Goal: Communication & Community: Share content

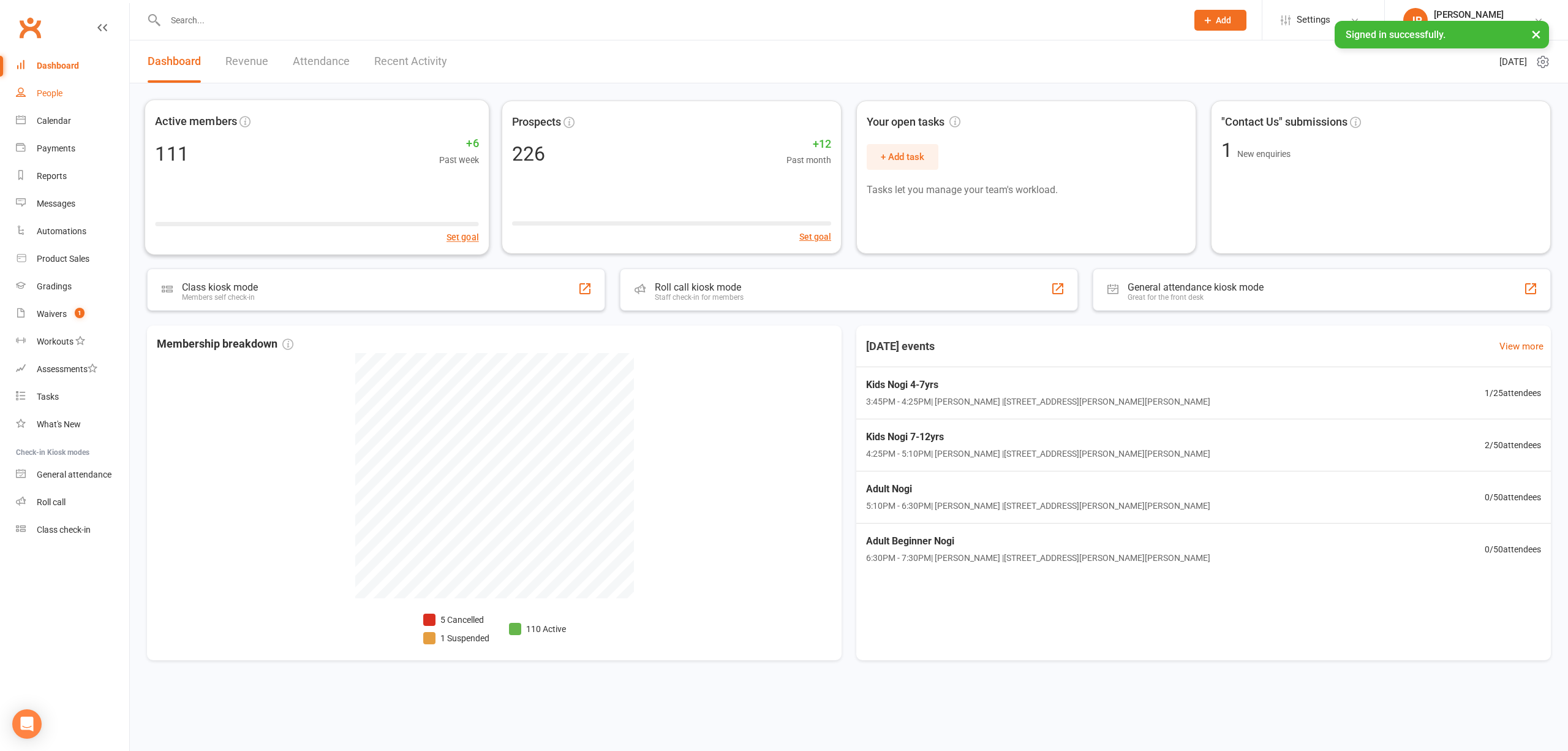
click at [58, 92] on div "People" at bounding box center [50, 92] width 26 height 9
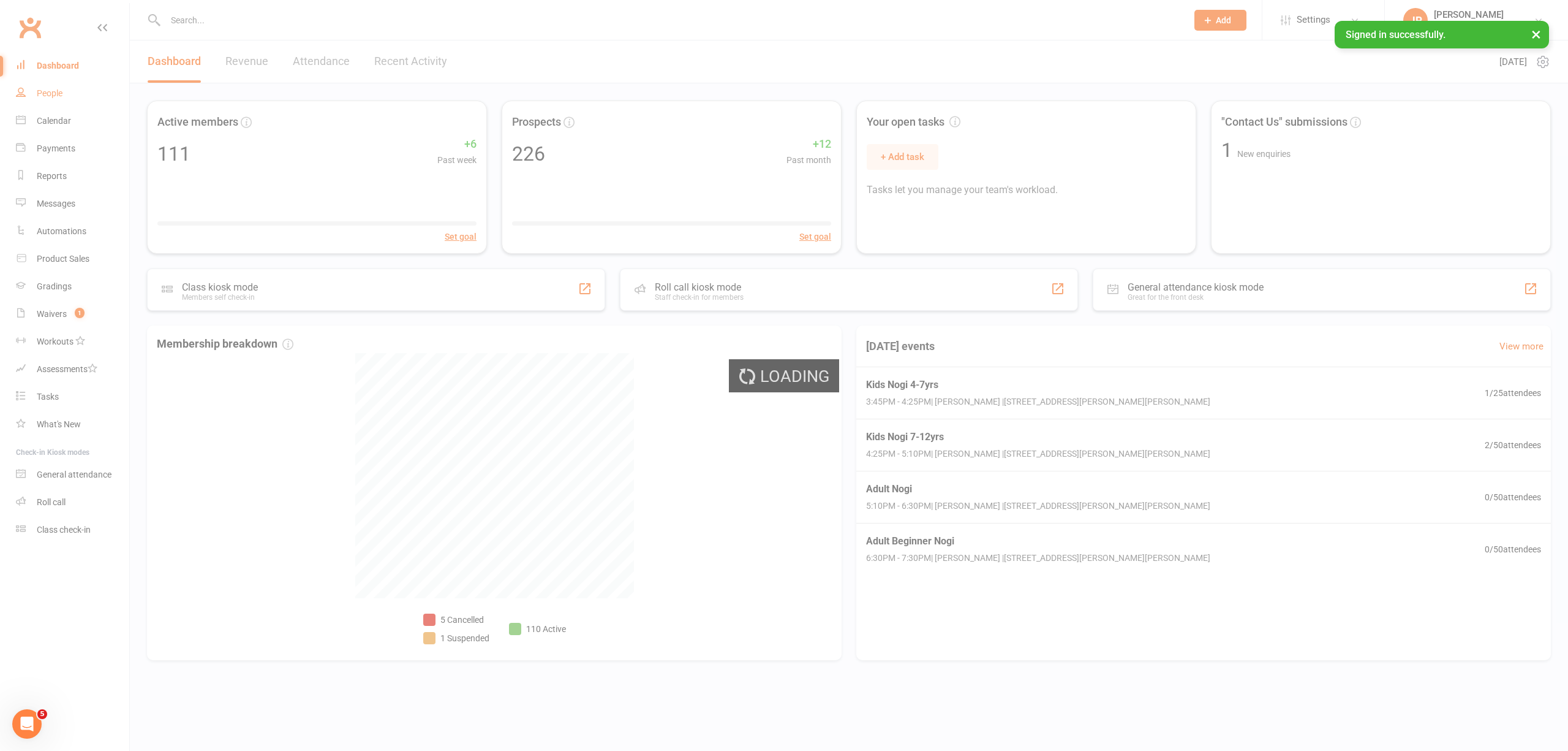
select select "100"
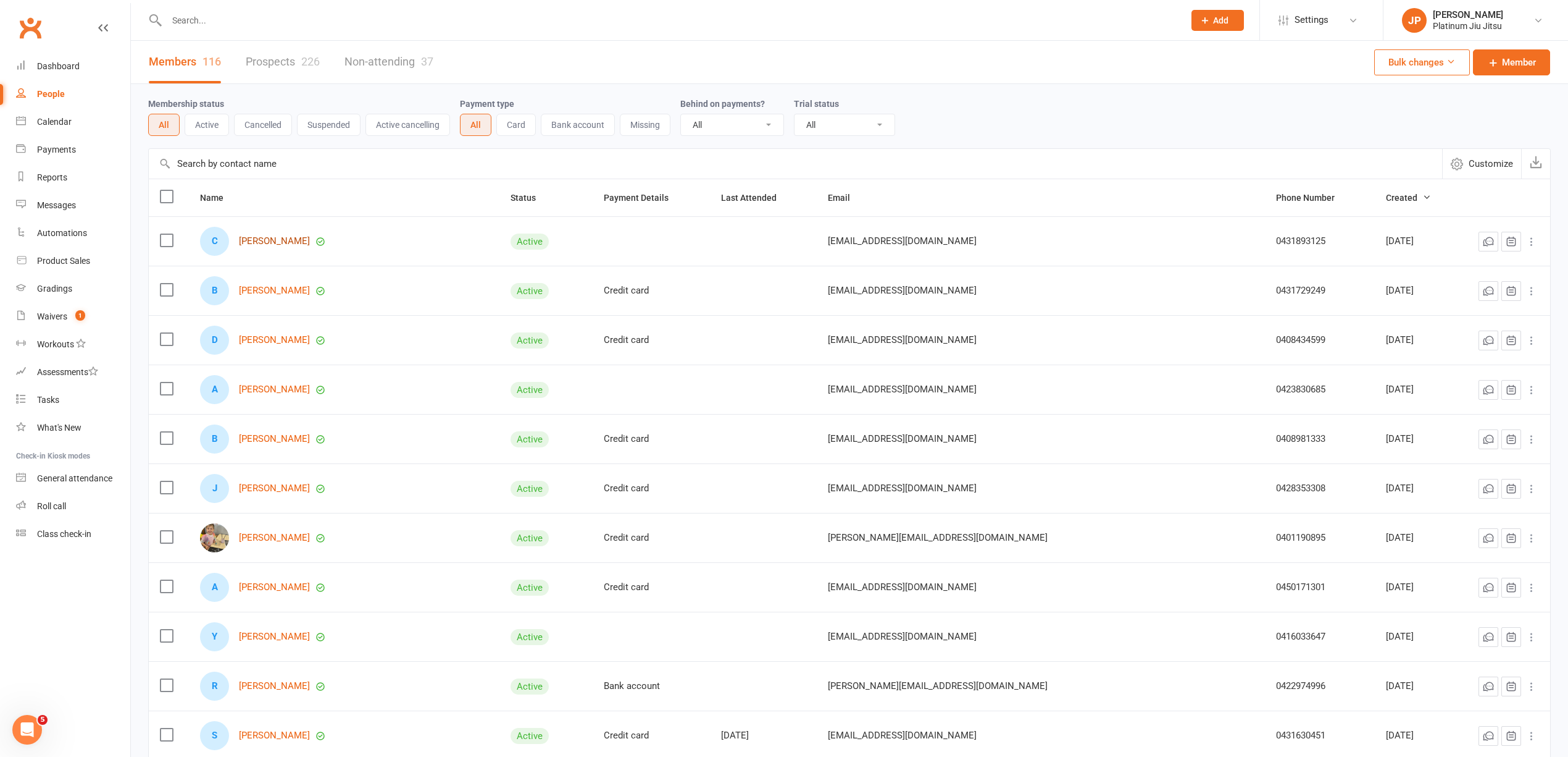
drag, startPoint x: 270, startPoint y: 239, endPoint x: 319, endPoint y: 260, distance: 53.3
click at [271, 239] on link "[PERSON_NAME]" at bounding box center [275, 241] width 71 height 10
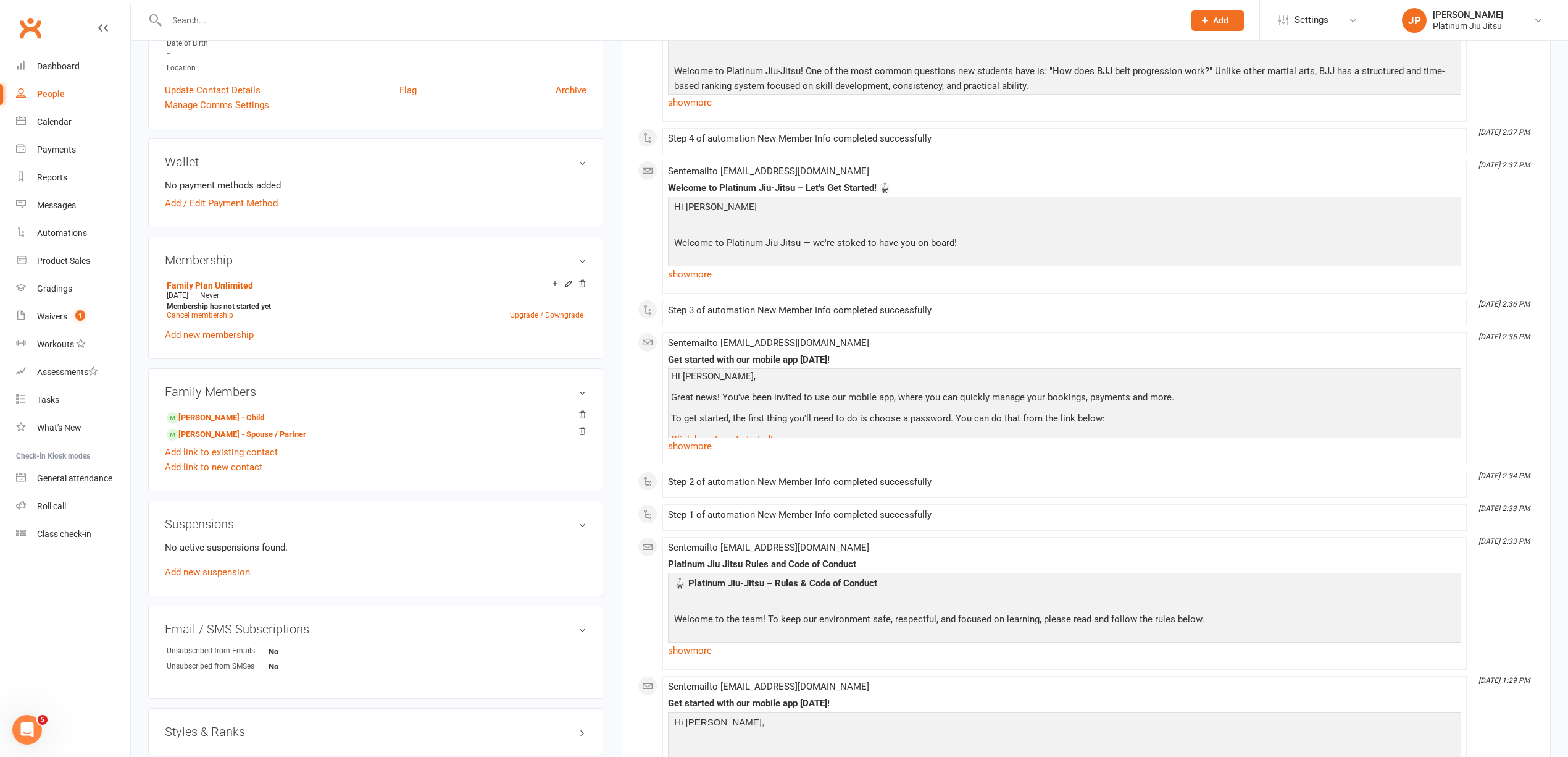
scroll to position [82, 0]
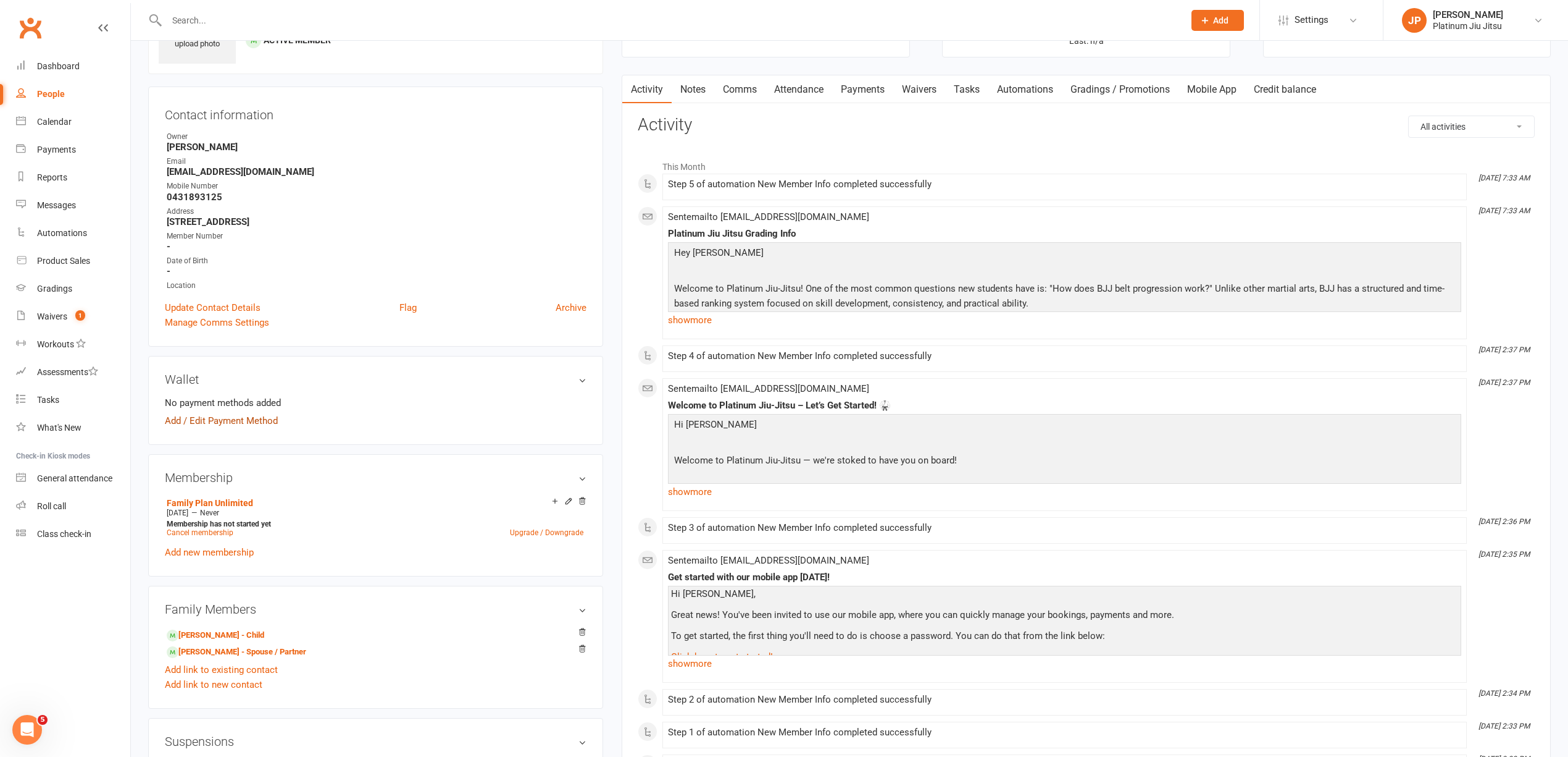
click at [230, 428] on link "Add / Edit Payment Method" at bounding box center [222, 420] width 113 height 15
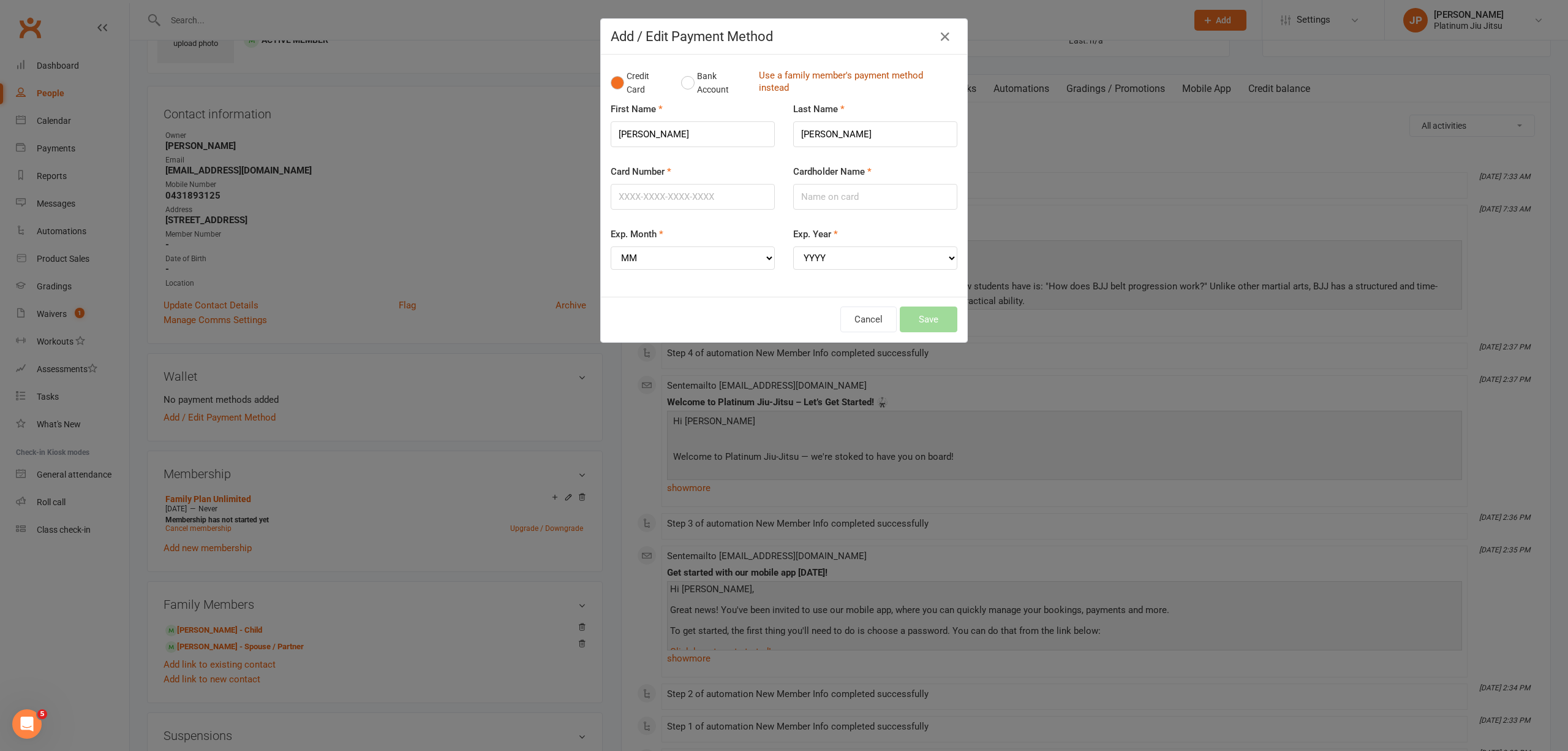
click at [804, 77] on link "Use a family member's payment method instead" at bounding box center [855, 83] width 192 height 28
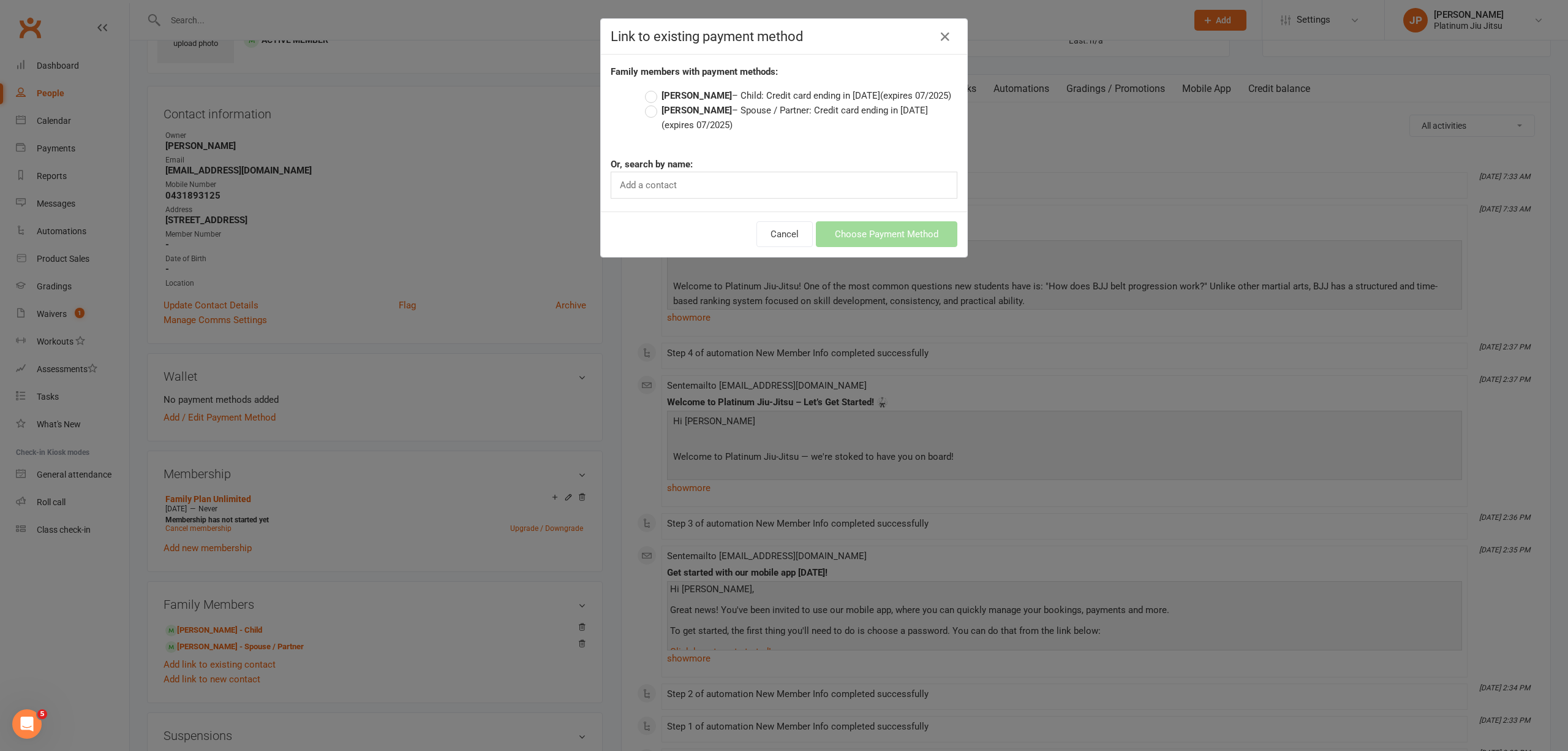
click at [649, 113] on label "Melissa Irwin – Spouse / Partner: Credit card ending in 1950 (expires 07/2025)" at bounding box center [802, 117] width 312 height 29
click at [649, 103] on input "Melissa Irwin – Spouse / Partner: Credit card ending in 1950 (expires 07/2025)" at bounding box center [649, 103] width 8 height 0
click at [841, 225] on button "Choose Payment Method" at bounding box center [887, 234] width 142 height 26
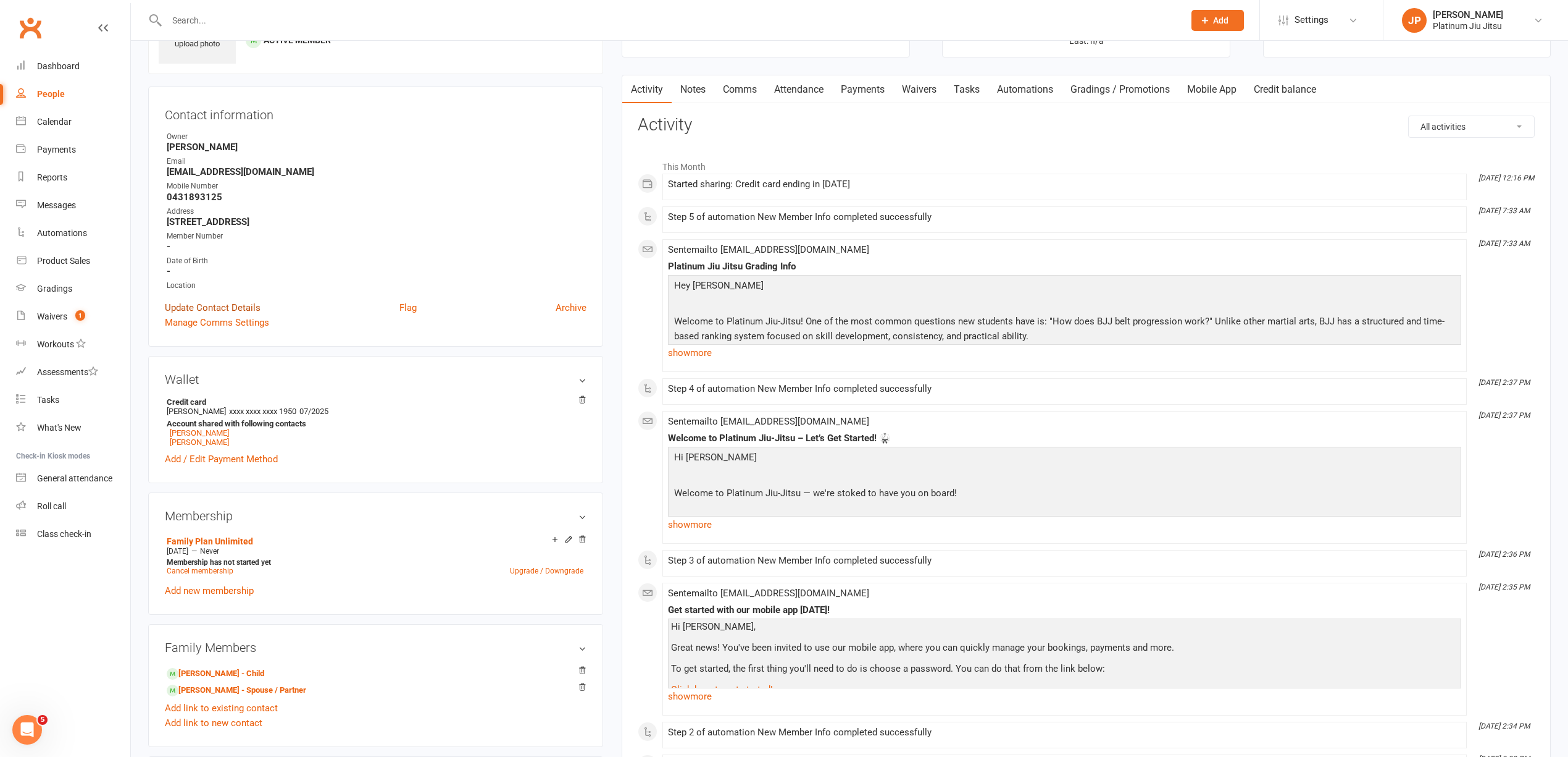
click at [215, 312] on link "Update Contact Details" at bounding box center [213, 307] width 96 height 15
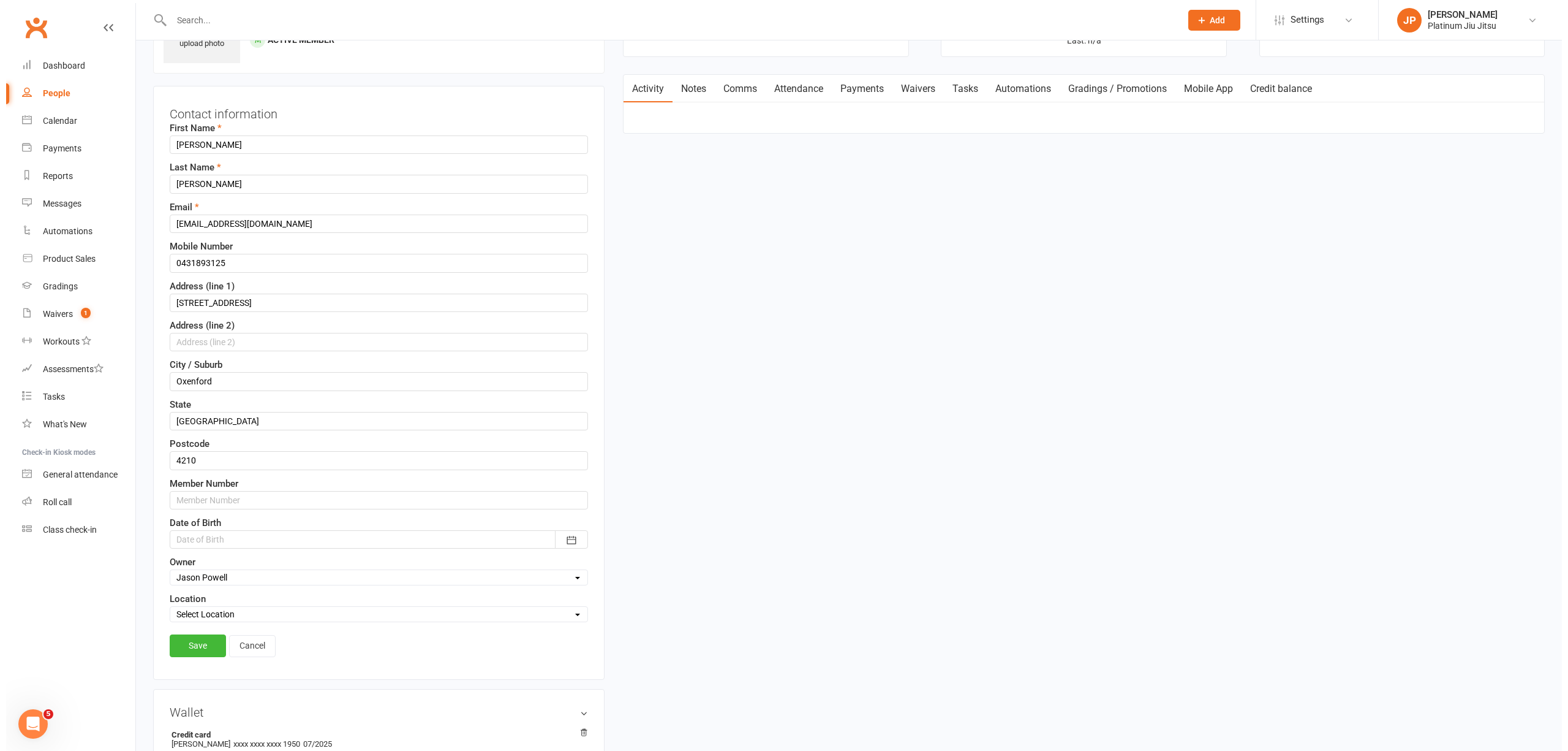
scroll to position [57, 0]
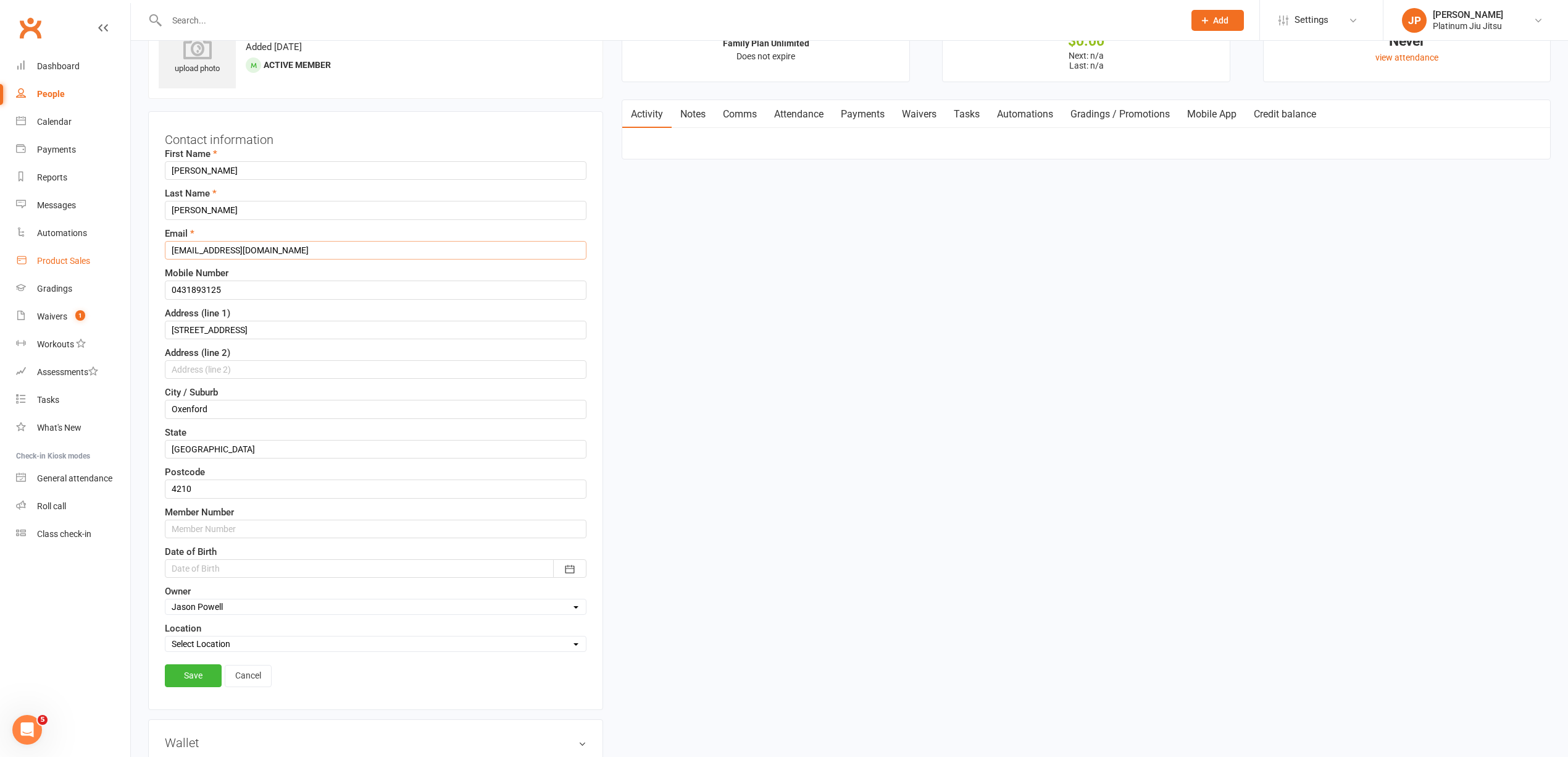
drag, startPoint x: 304, startPoint y: 251, endPoint x: 48, endPoint y: 262, distance: 256.2
type input "[EMAIL_ADDRESS][DOMAIN_NAME]"
click at [186, 685] on link "Save" at bounding box center [193, 675] width 57 height 23
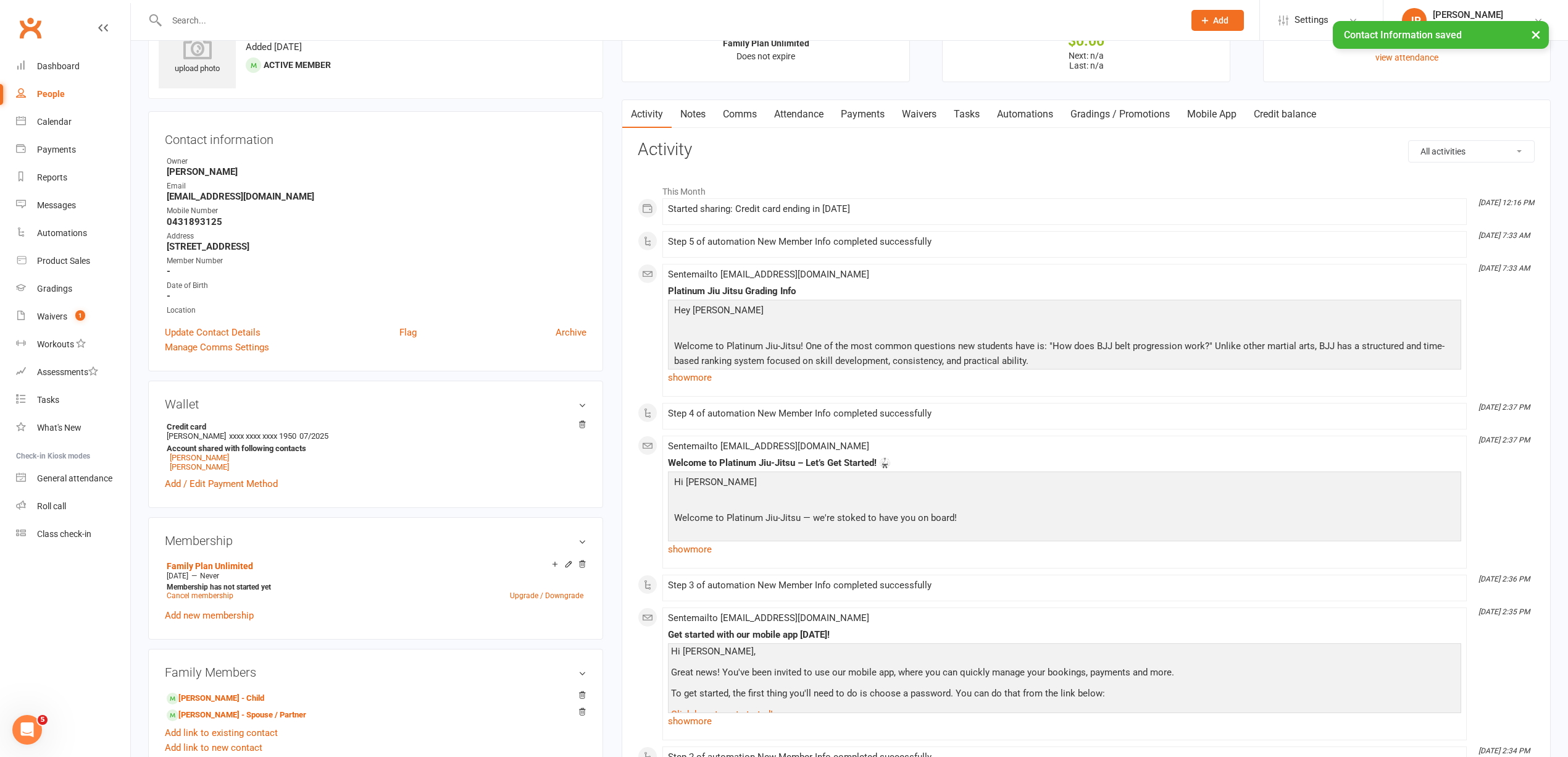
click at [1204, 110] on link "Mobile App" at bounding box center [1211, 114] width 67 height 29
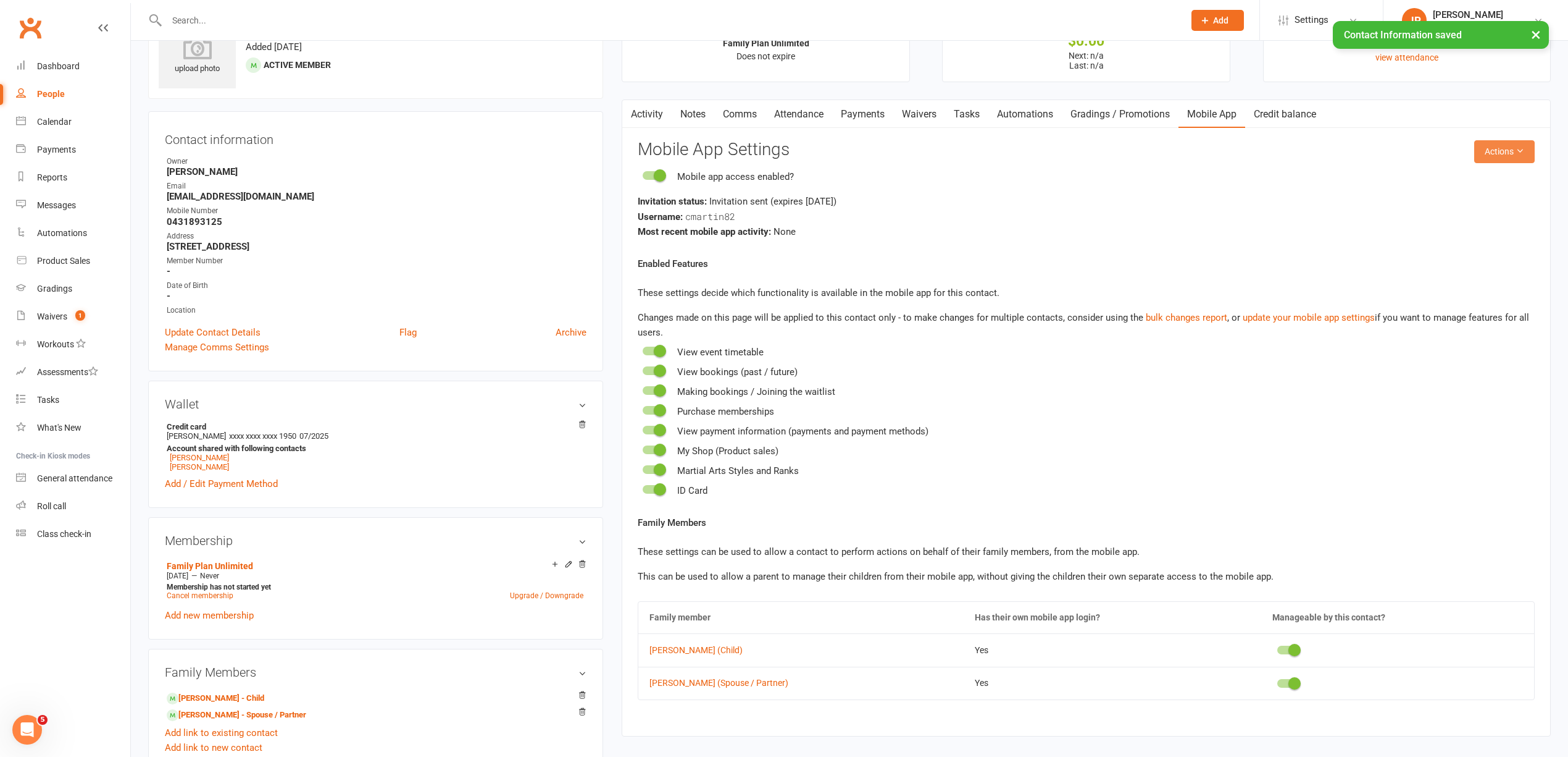
click at [1514, 157] on button "Actions" at bounding box center [1505, 151] width 61 height 23
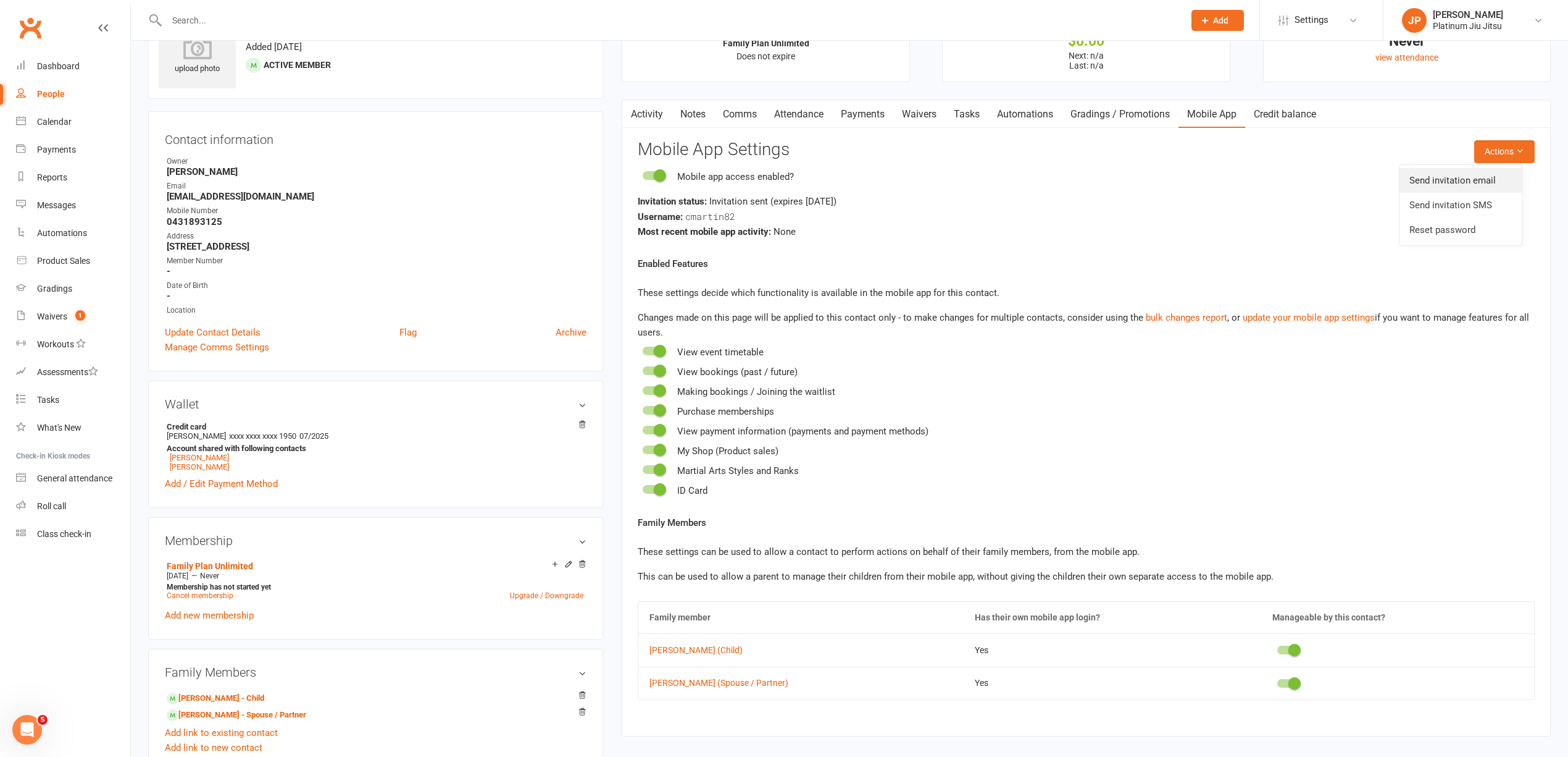
click at [1461, 181] on link "Send invitation email" at bounding box center [1460, 180] width 123 height 24
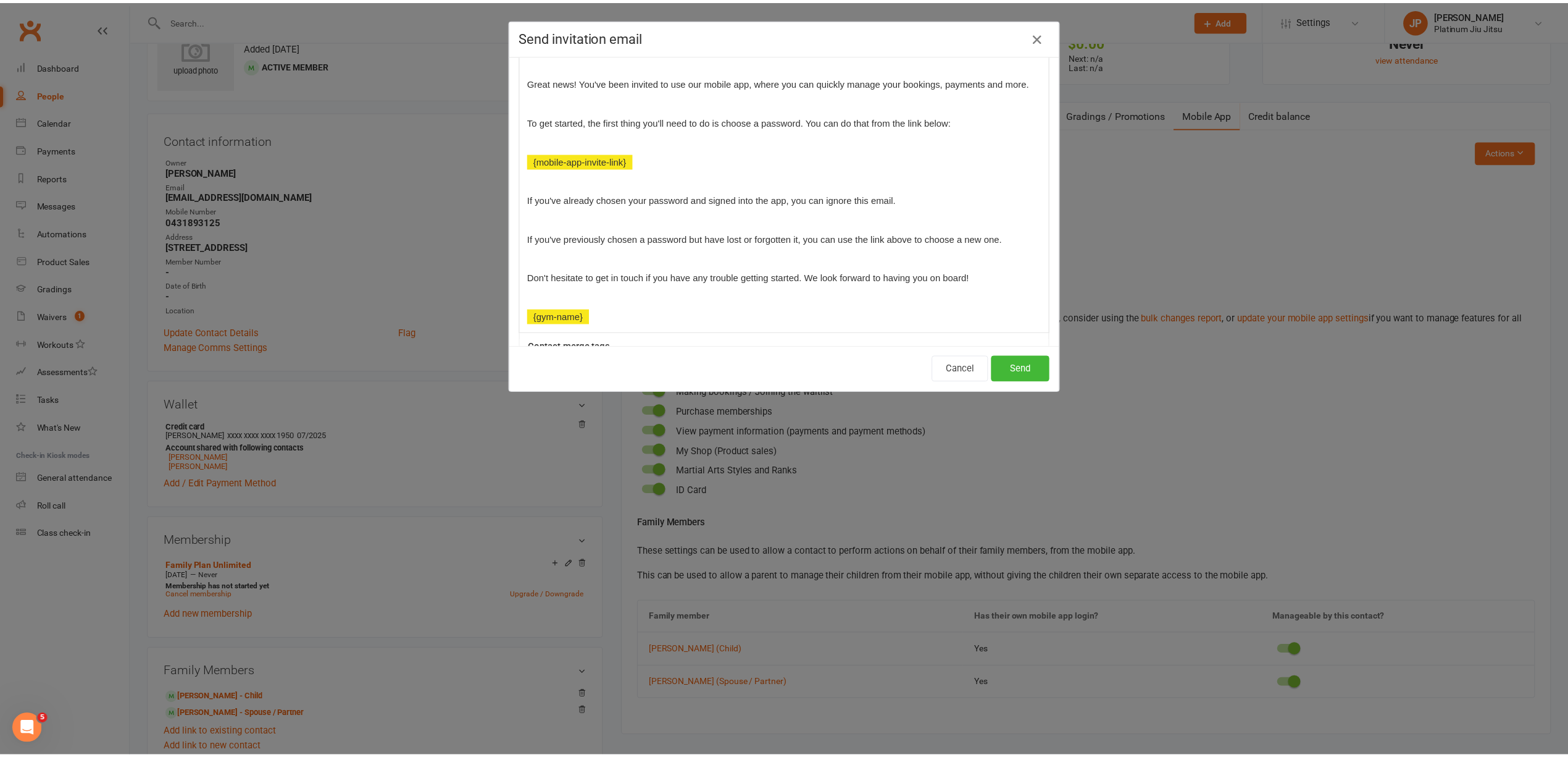
scroll to position [332, 0]
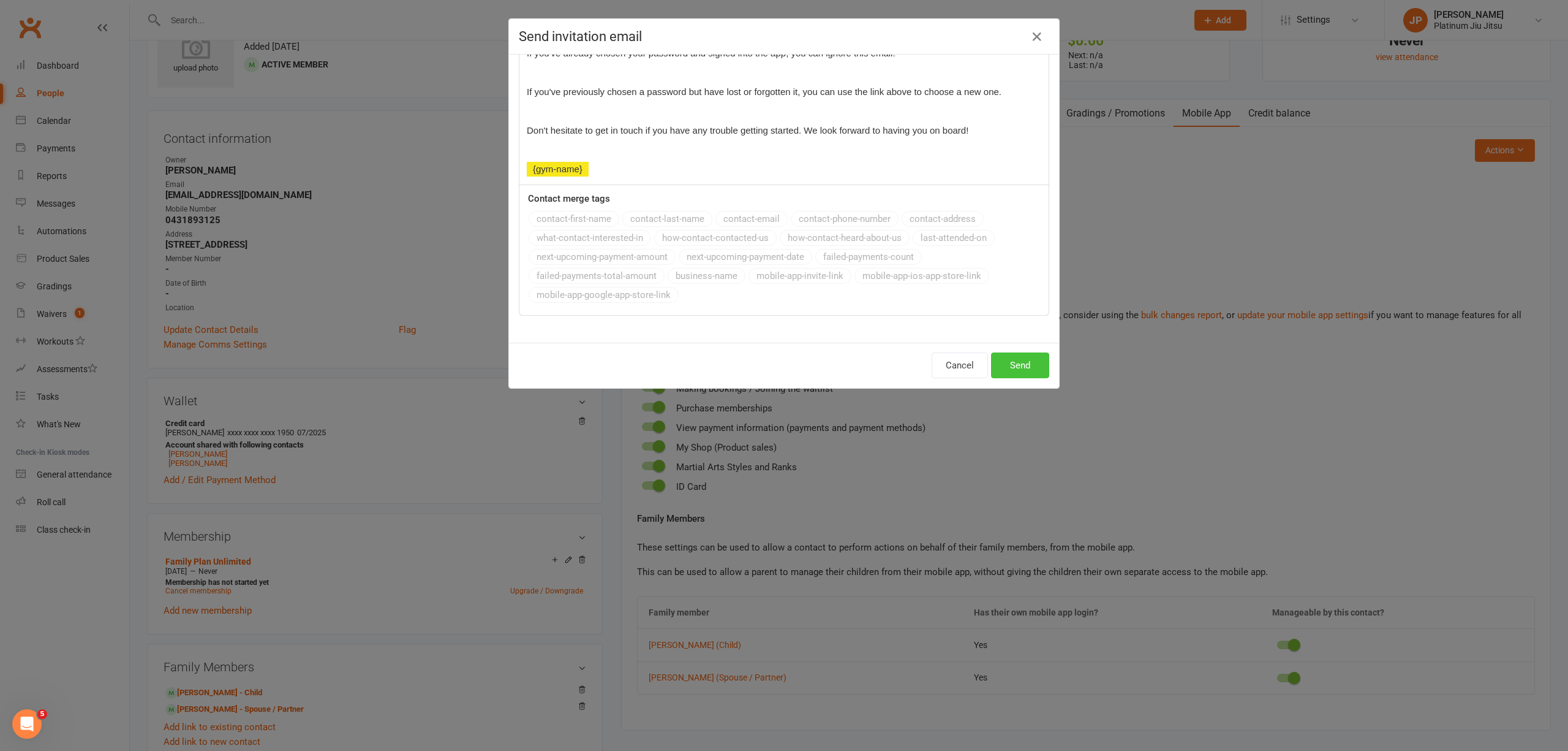
click at [1027, 362] on button "Send" at bounding box center [1020, 365] width 58 height 26
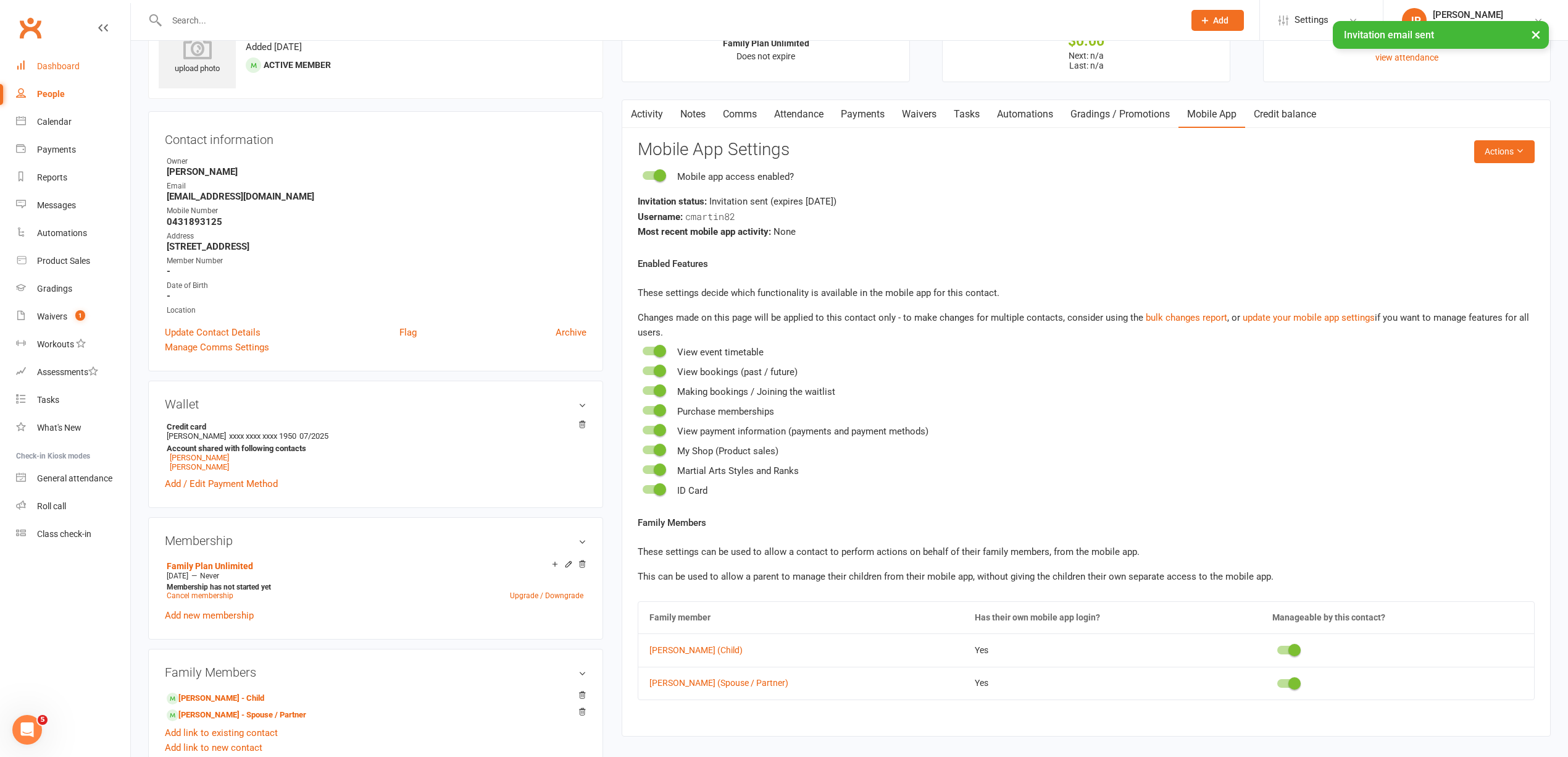
click at [63, 64] on div "Dashboard" at bounding box center [58, 65] width 43 height 10
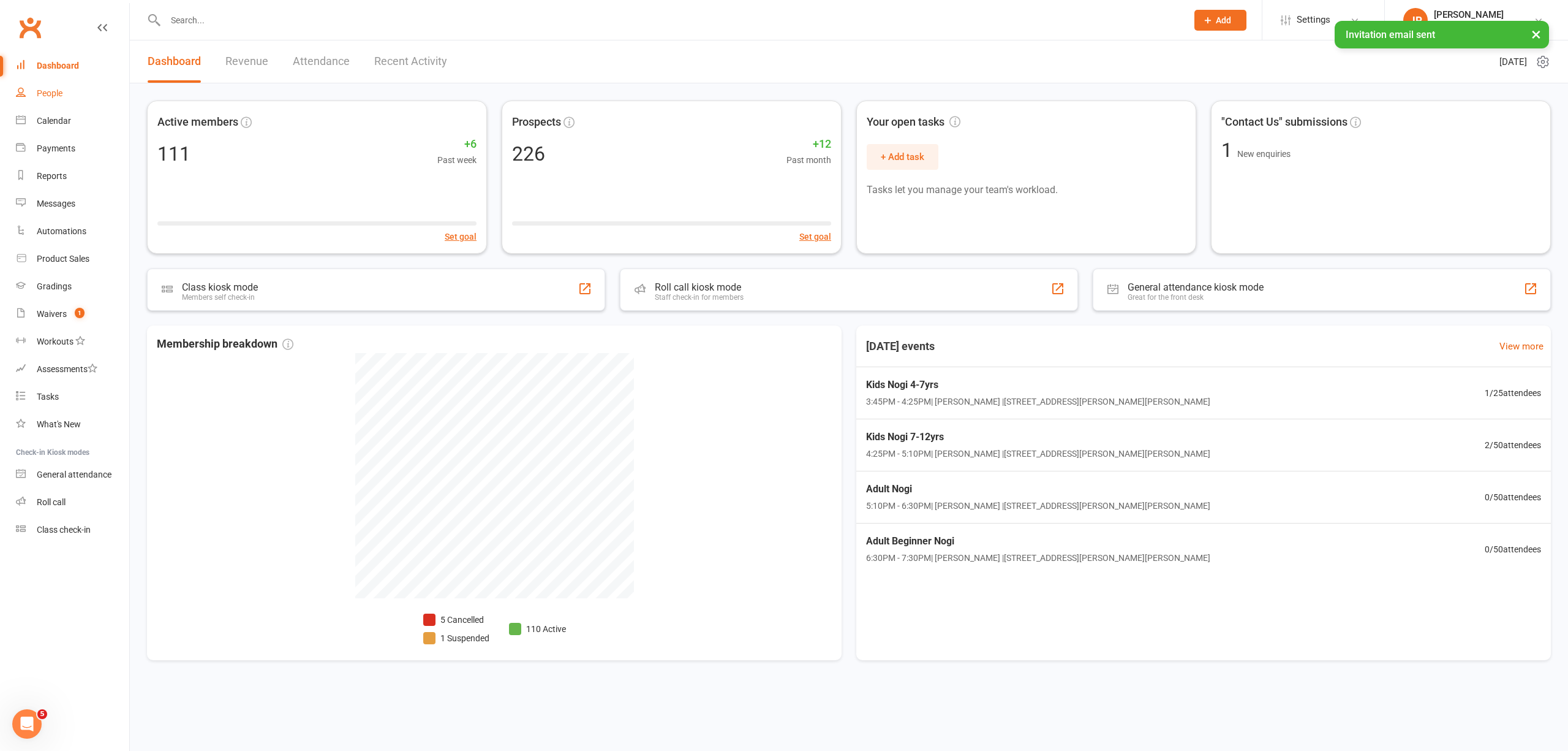
click at [46, 99] on link "People" at bounding box center [72, 93] width 113 height 28
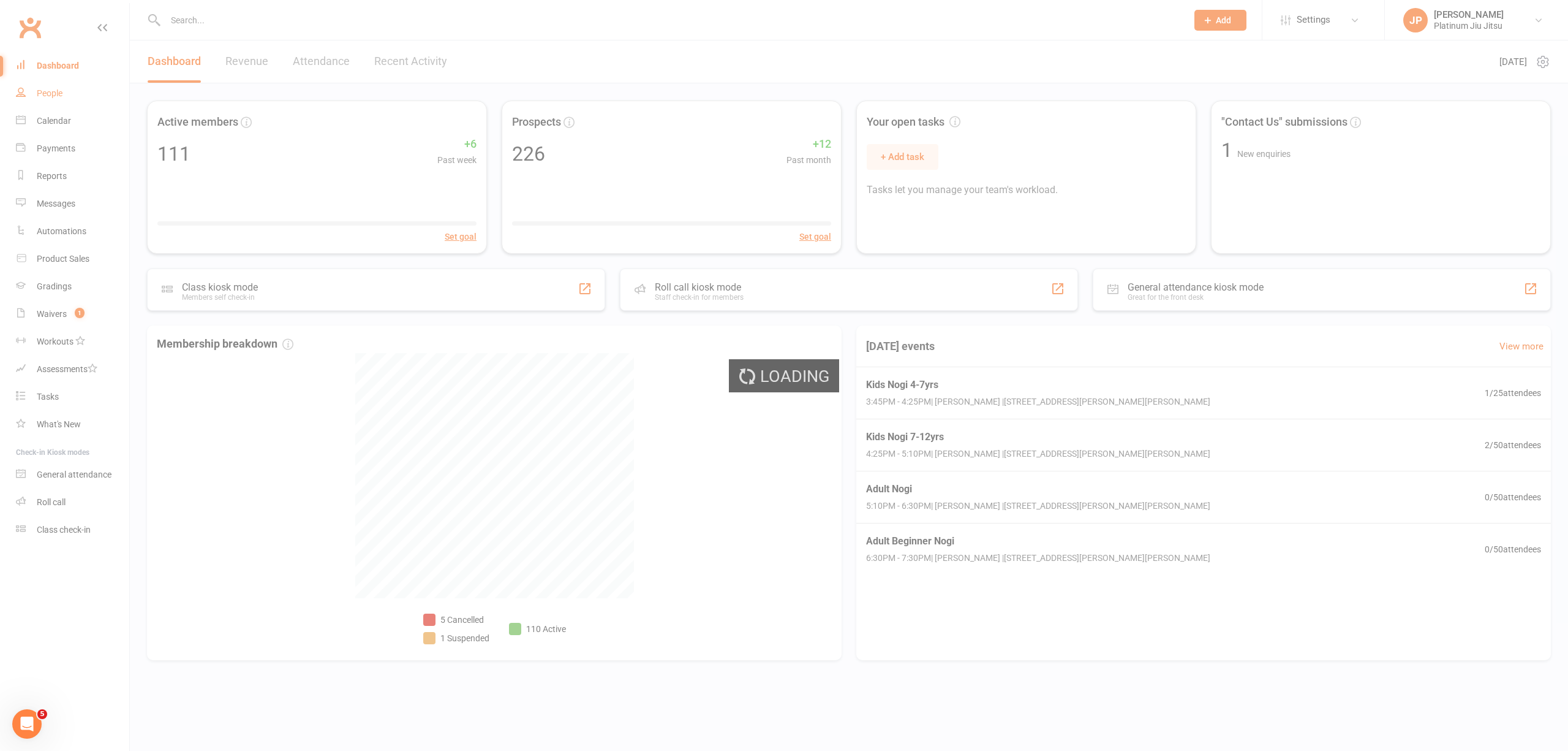
select select "100"
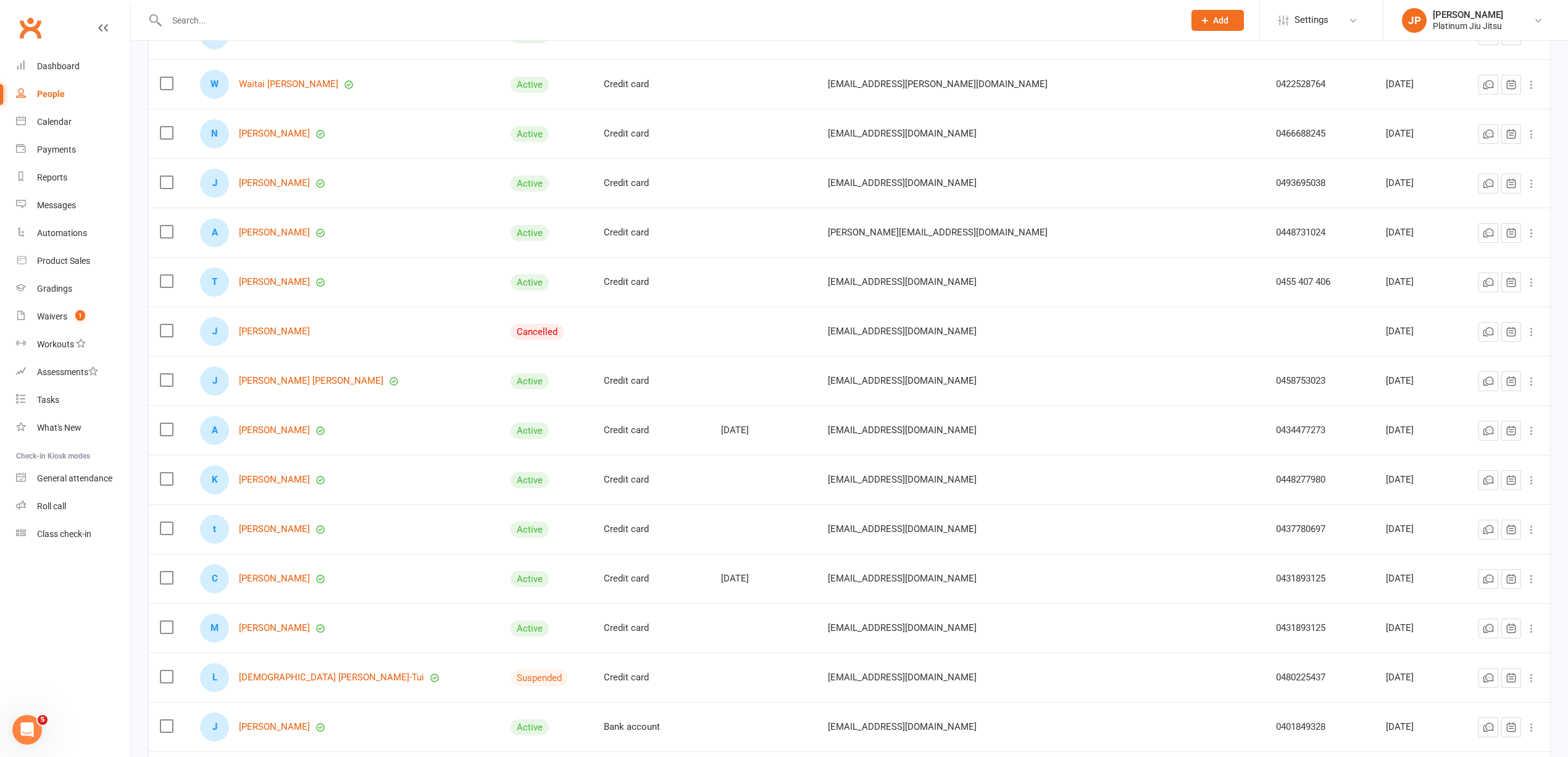
scroll to position [2059, 0]
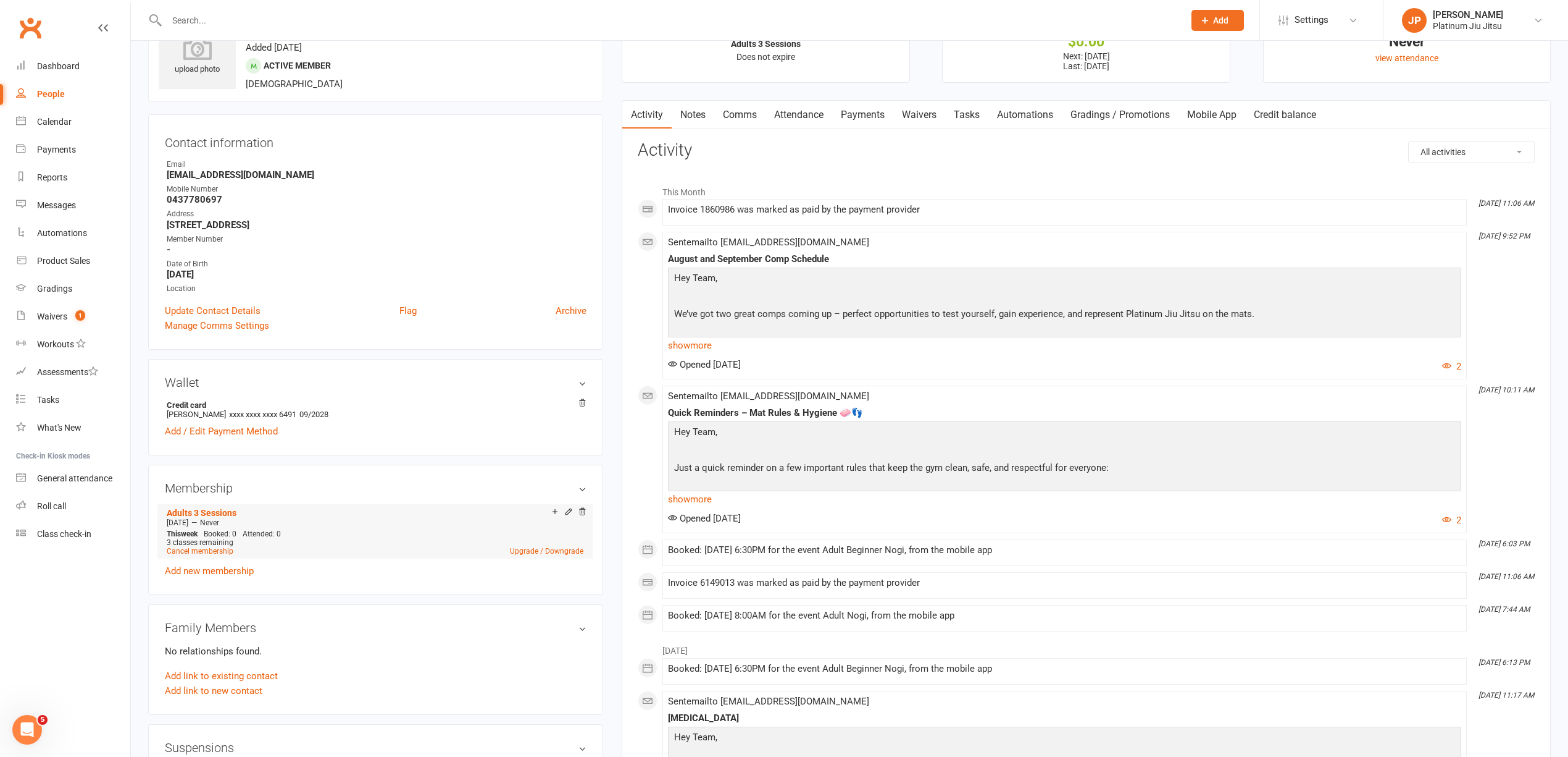
scroll to position [82, 0]
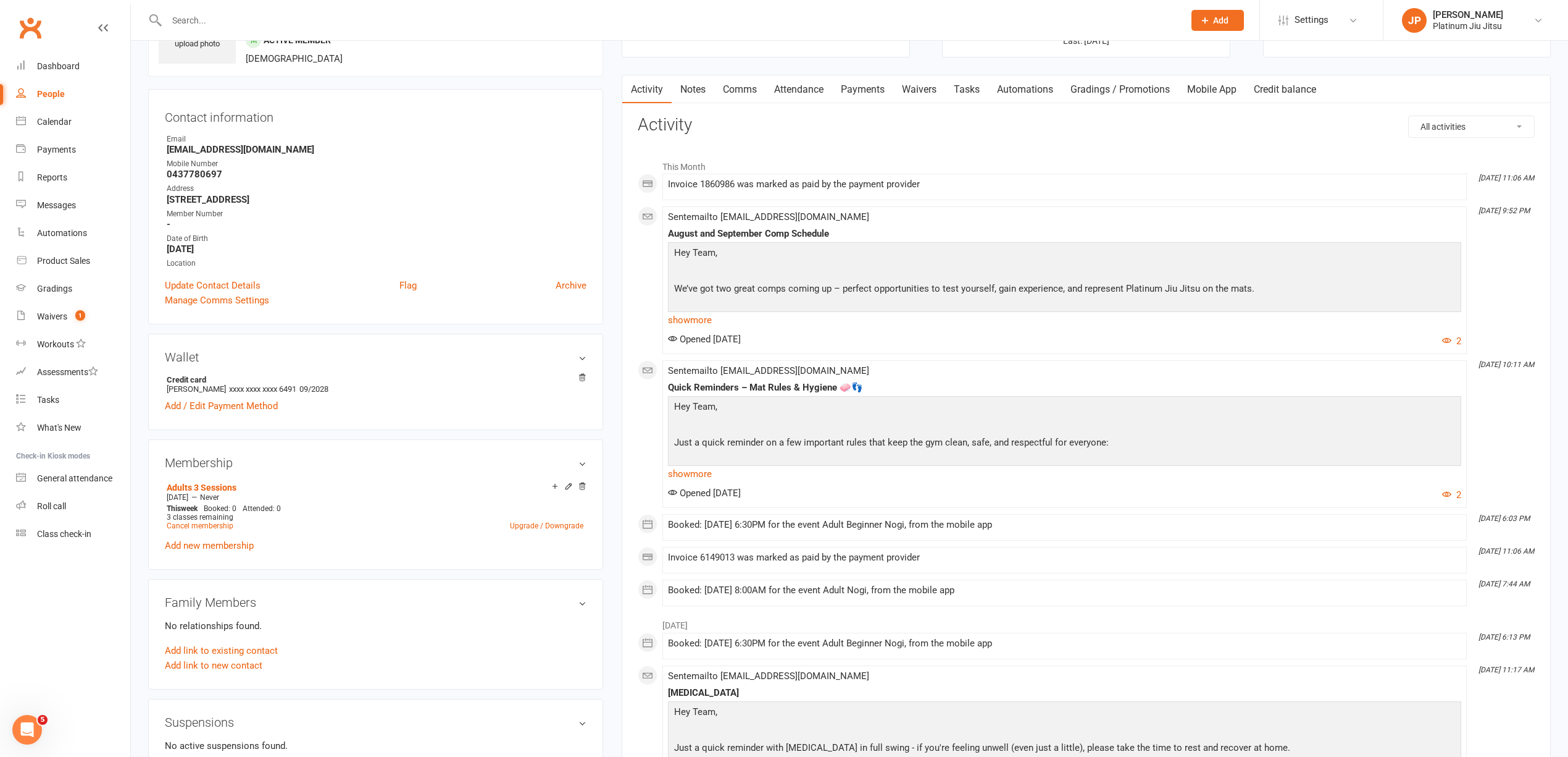
click at [52, 92] on div "People" at bounding box center [51, 93] width 28 height 10
select select "100"
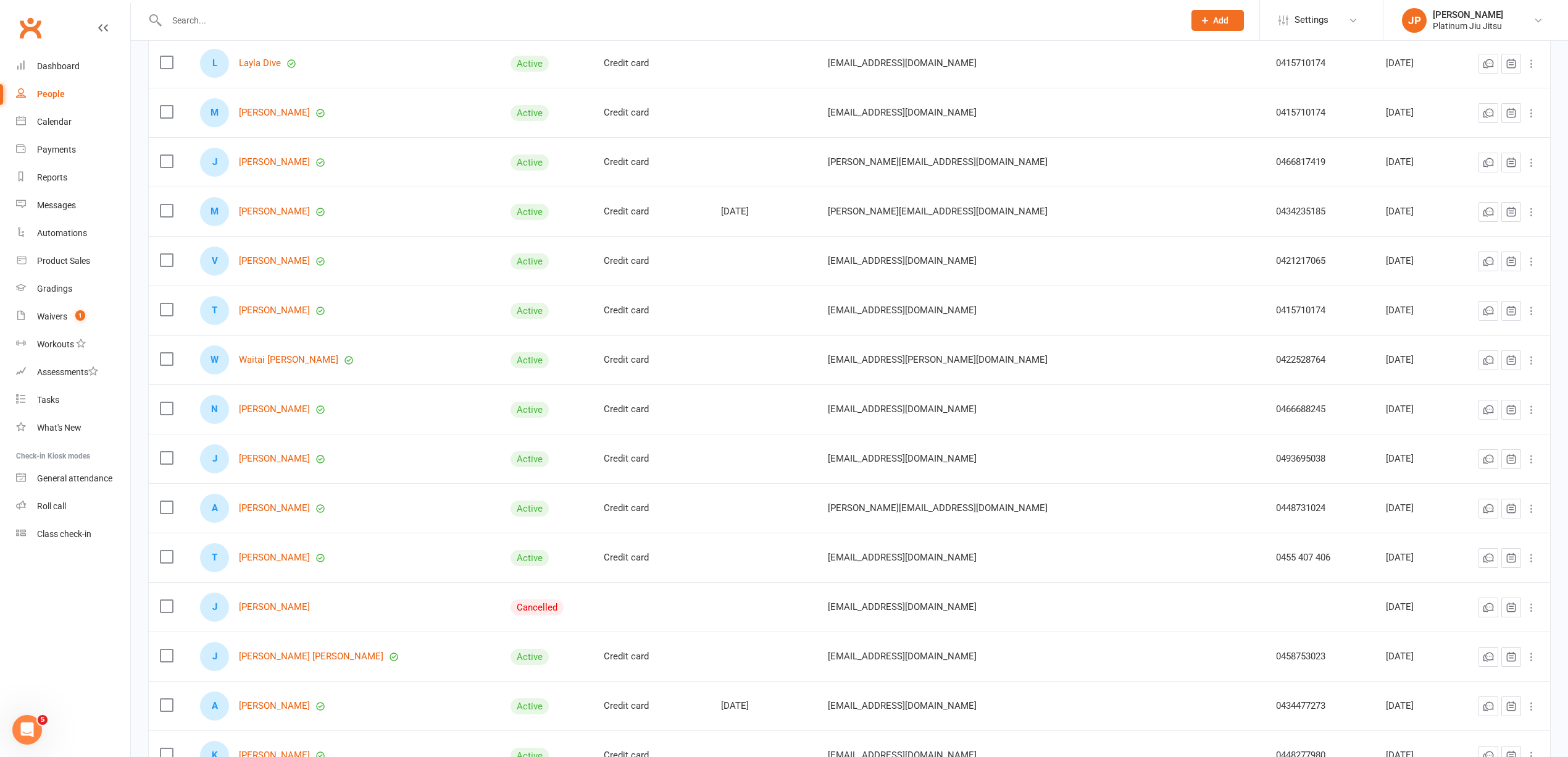
scroll to position [1483, 0]
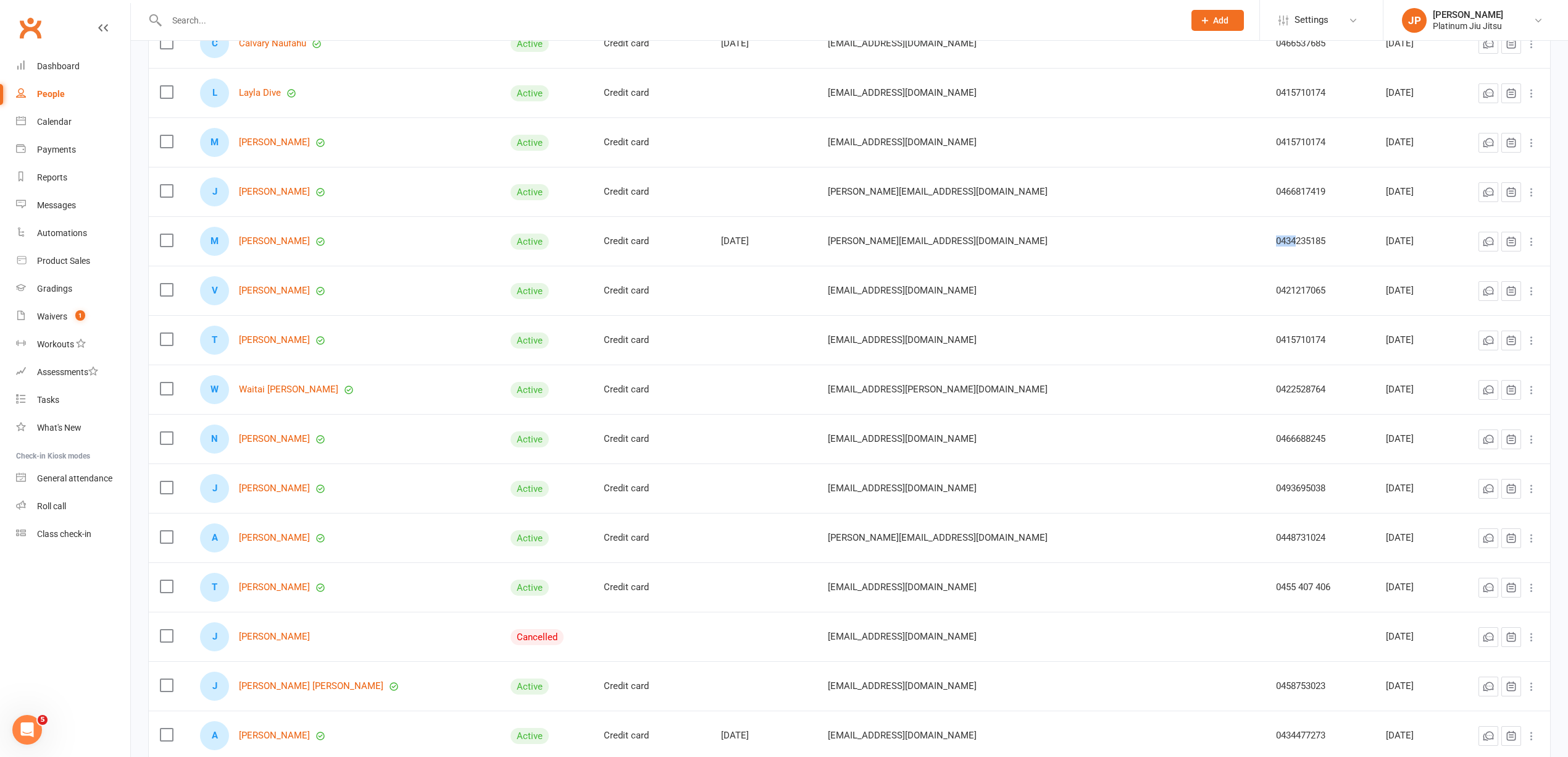
drag, startPoint x: 1200, startPoint y: 250, endPoint x: 1224, endPoint y: 254, distance: 24.3
click at [1265, 254] on td "0434235185" at bounding box center [1320, 240] width 110 height 50
click at [475, 255] on div "M [PERSON_NAME]" at bounding box center [344, 241] width 289 height 29
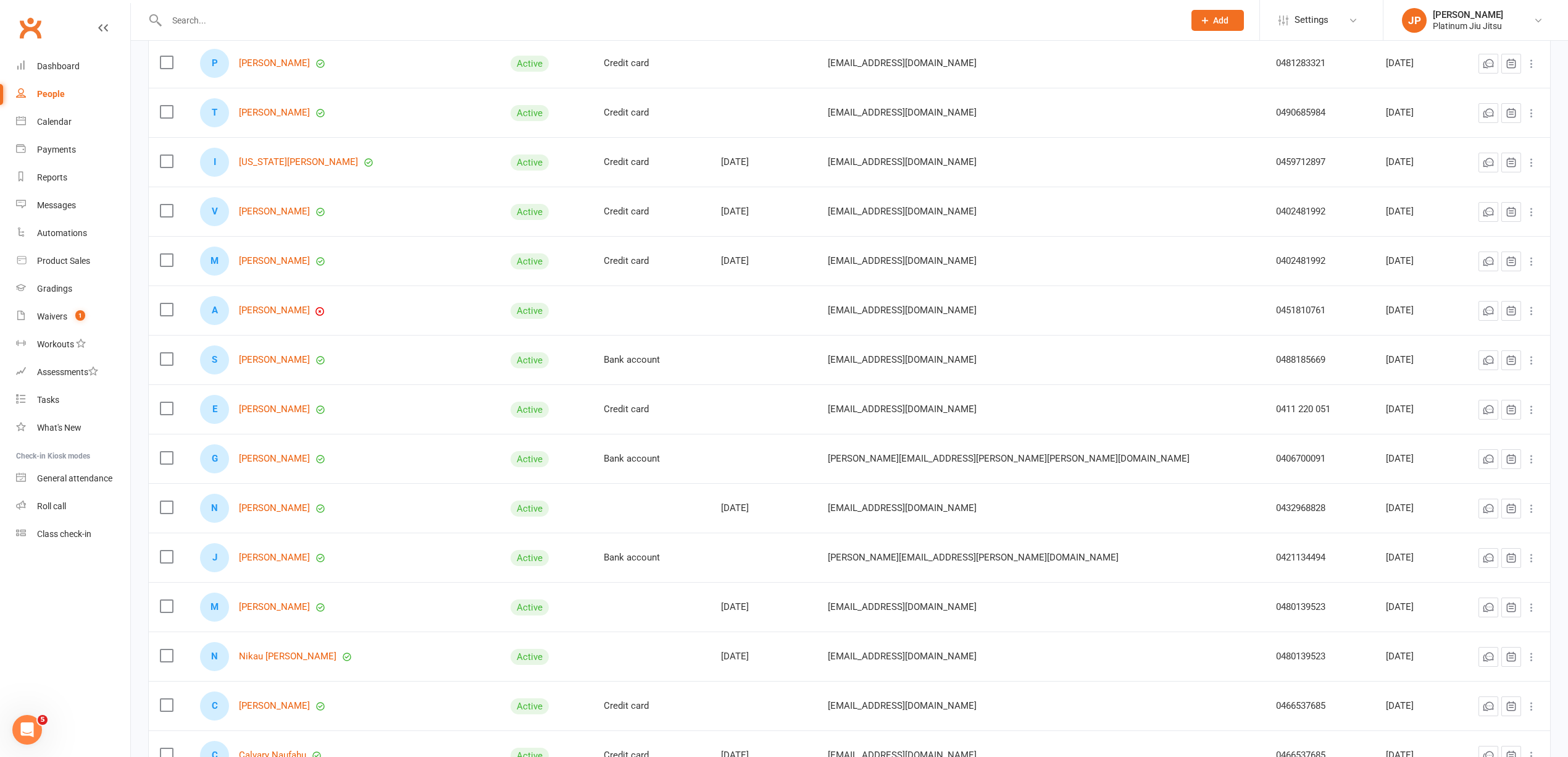
scroll to position [741, 0]
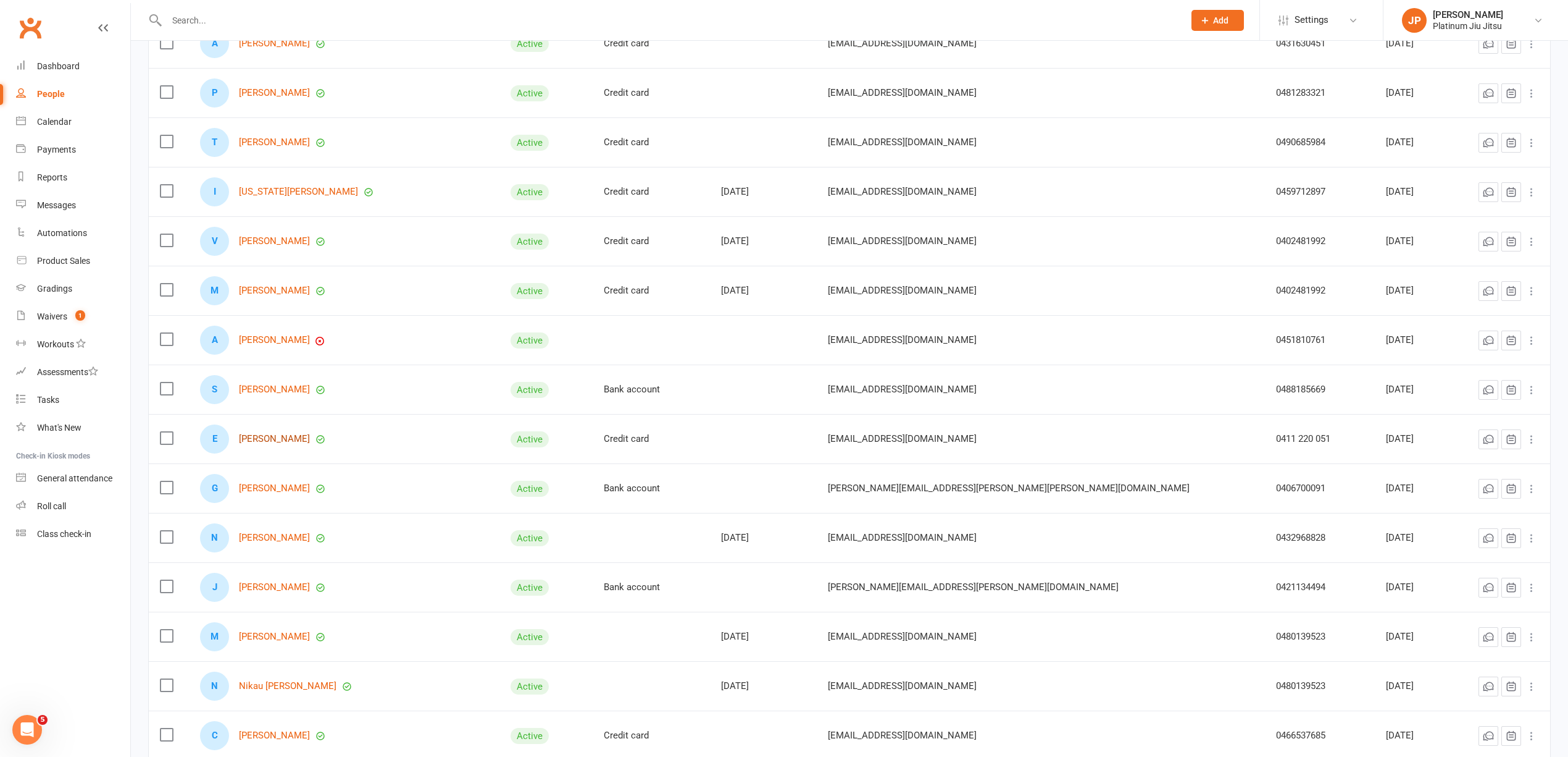
click at [282, 444] on link "[PERSON_NAME]" at bounding box center [275, 439] width 71 height 10
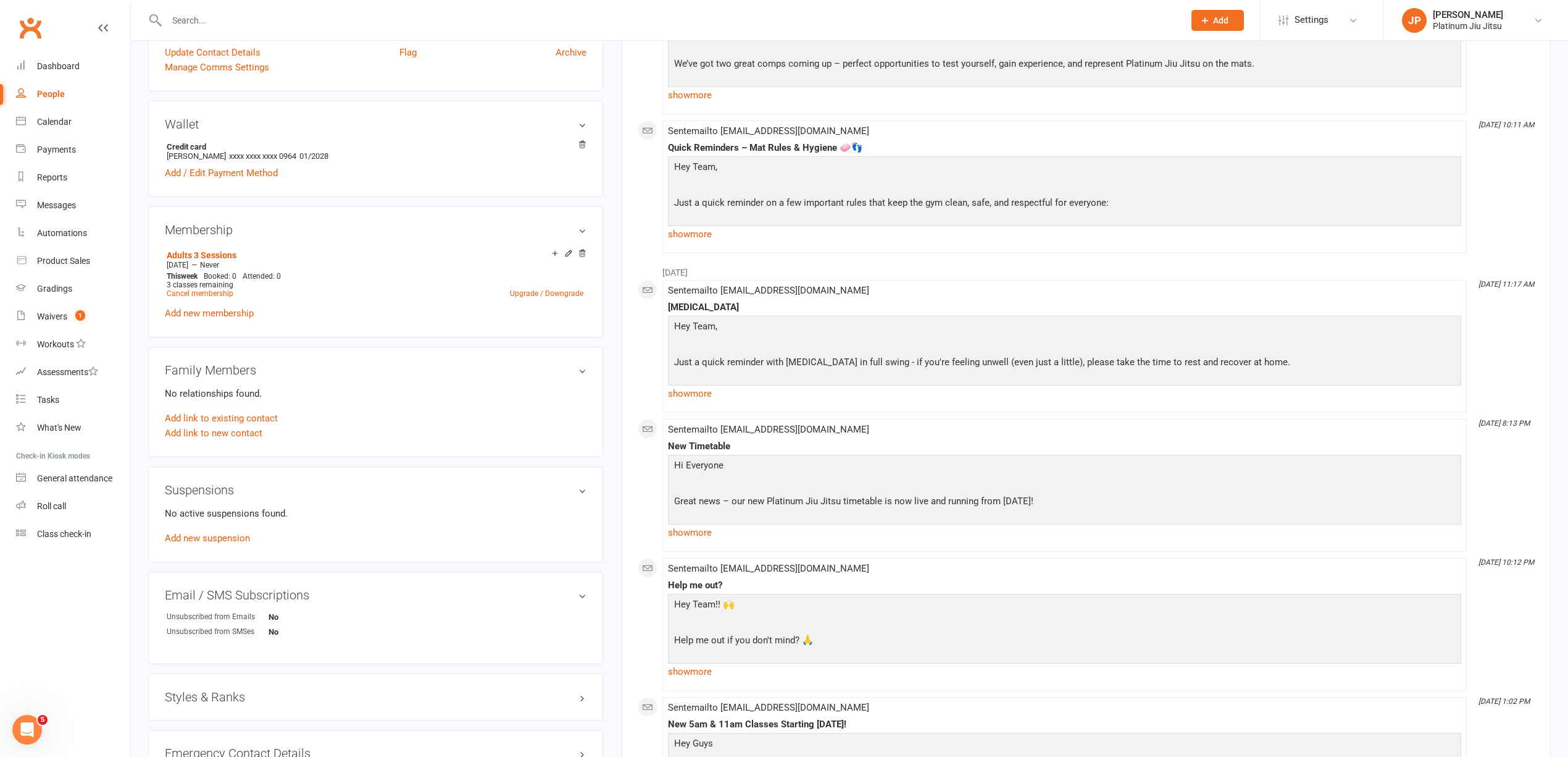
scroll to position [164, 0]
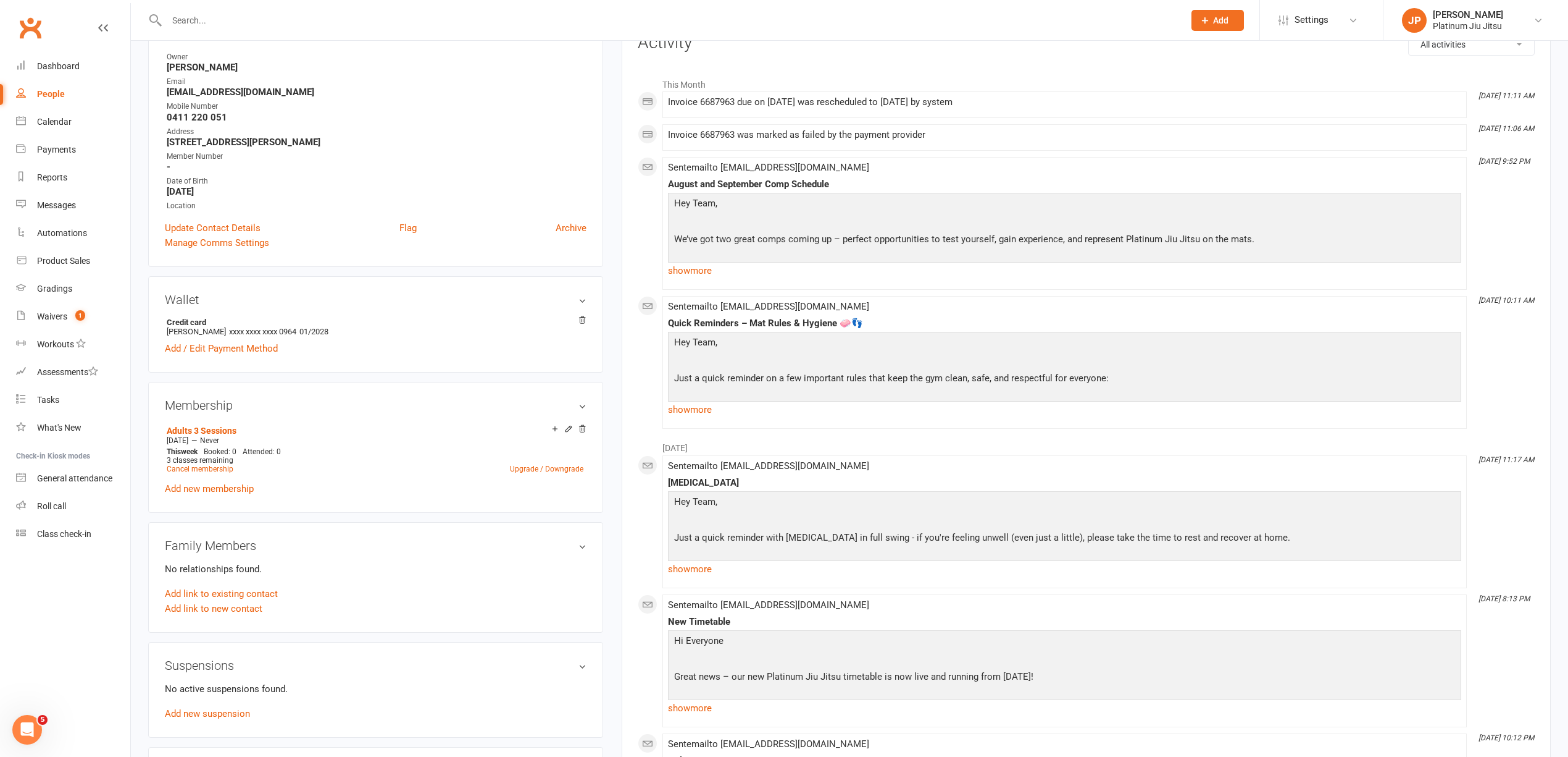
click at [420, 385] on div "Membership Adults 3 Sessions [DATE] — Never This week Booked: 0 Attended: 0 3 c…" at bounding box center [375, 447] width 455 height 131
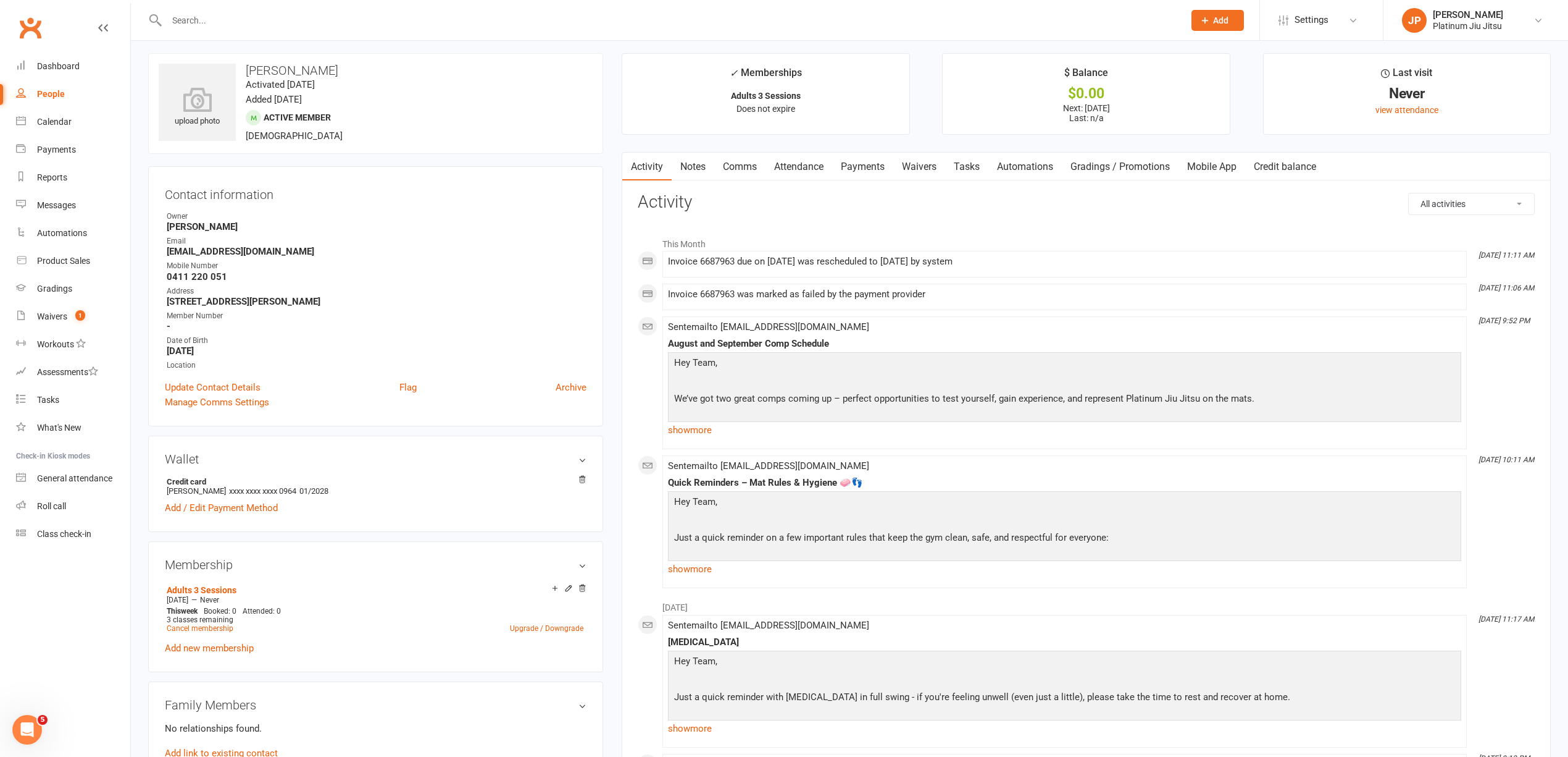
scroll to position [0, 0]
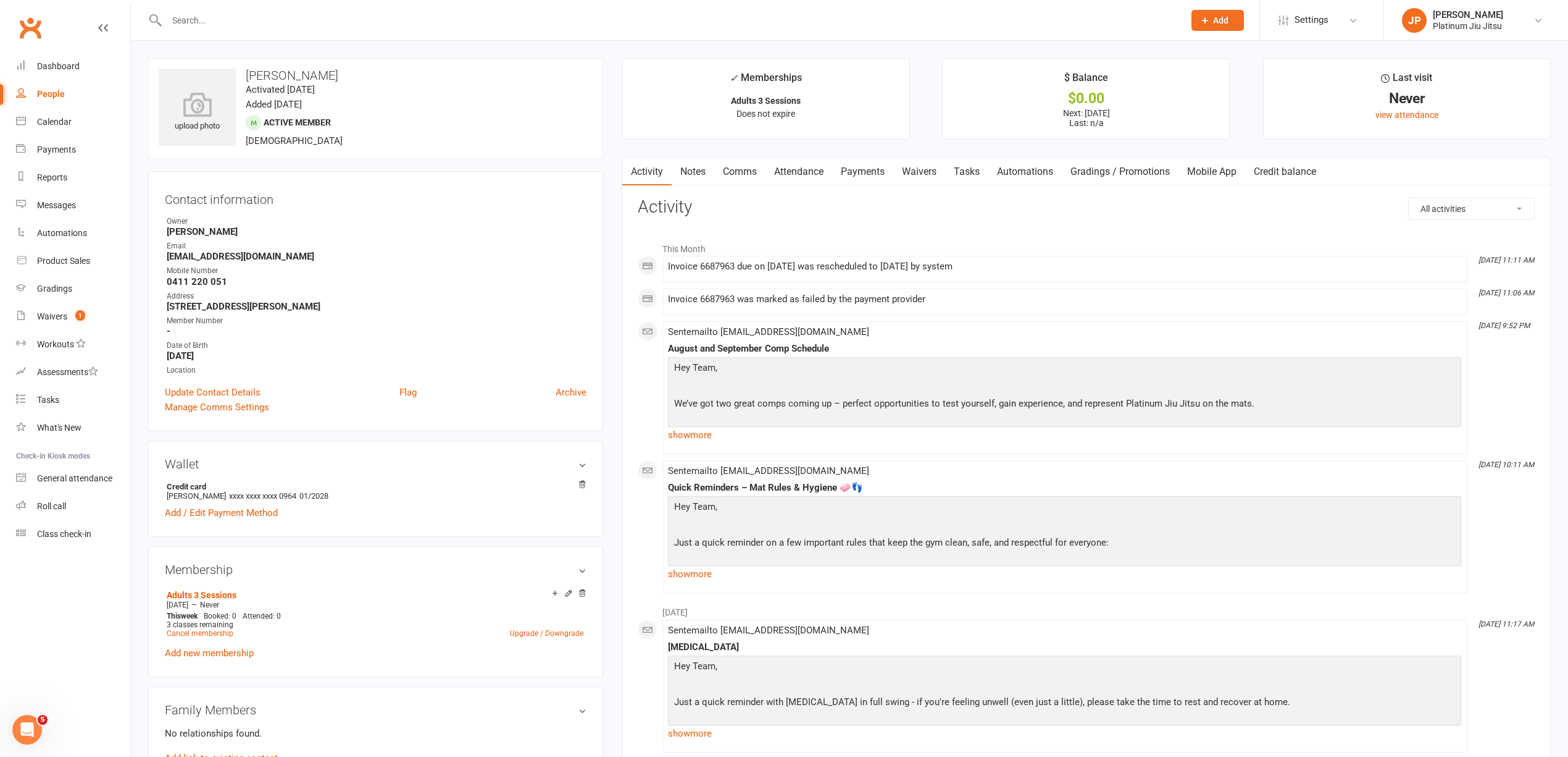
drag, startPoint x: 748, startPoint y: 169, endPoint x: 771, endPoint y: 181, distance: 25.9
click at [746, 169] on link "Comms" at bounding box center [739, 171] width 51 height 29
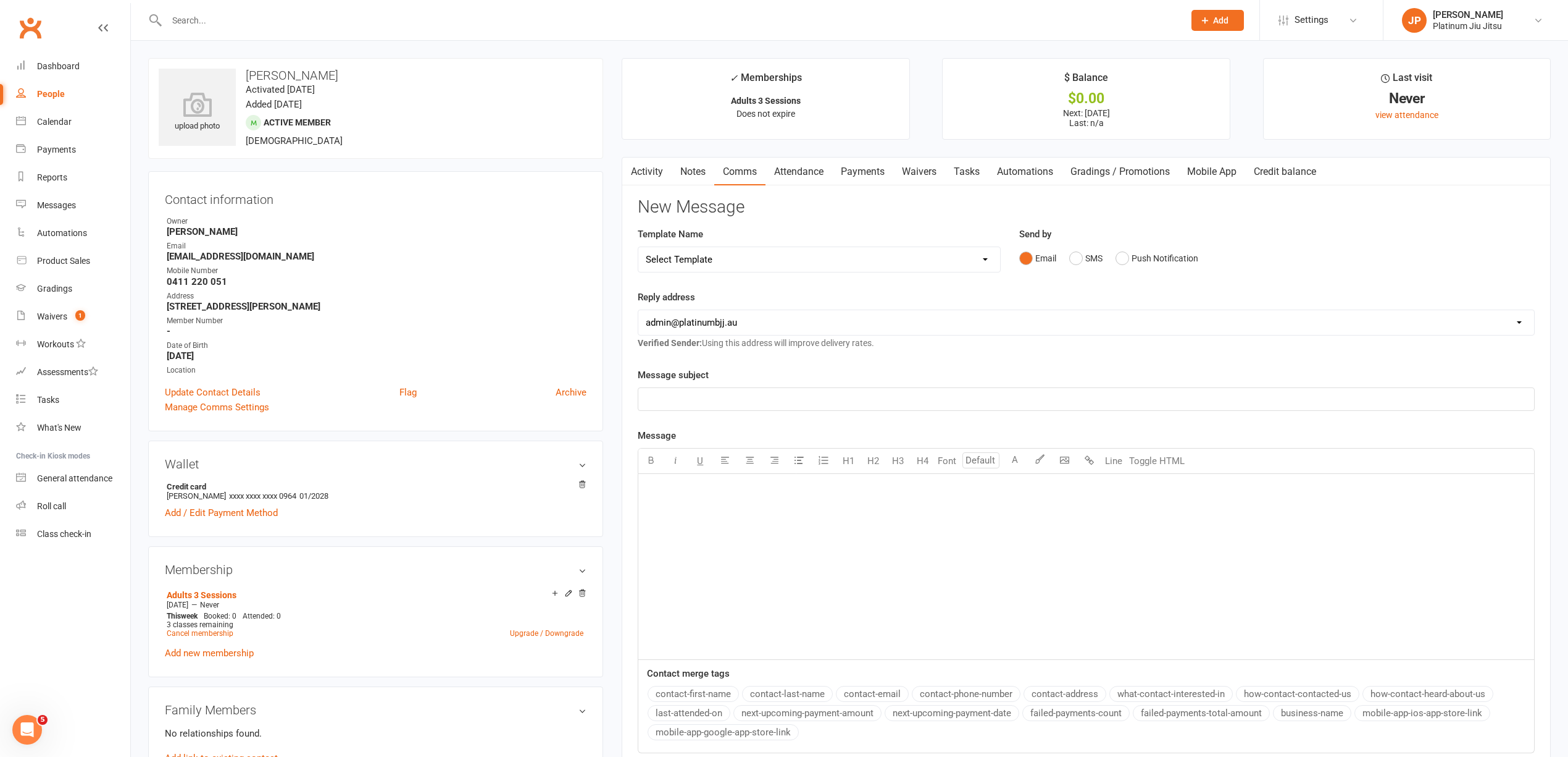
click at [682, 497] on p "﻿" at bounding box center [1086, 489] width 881 height 15
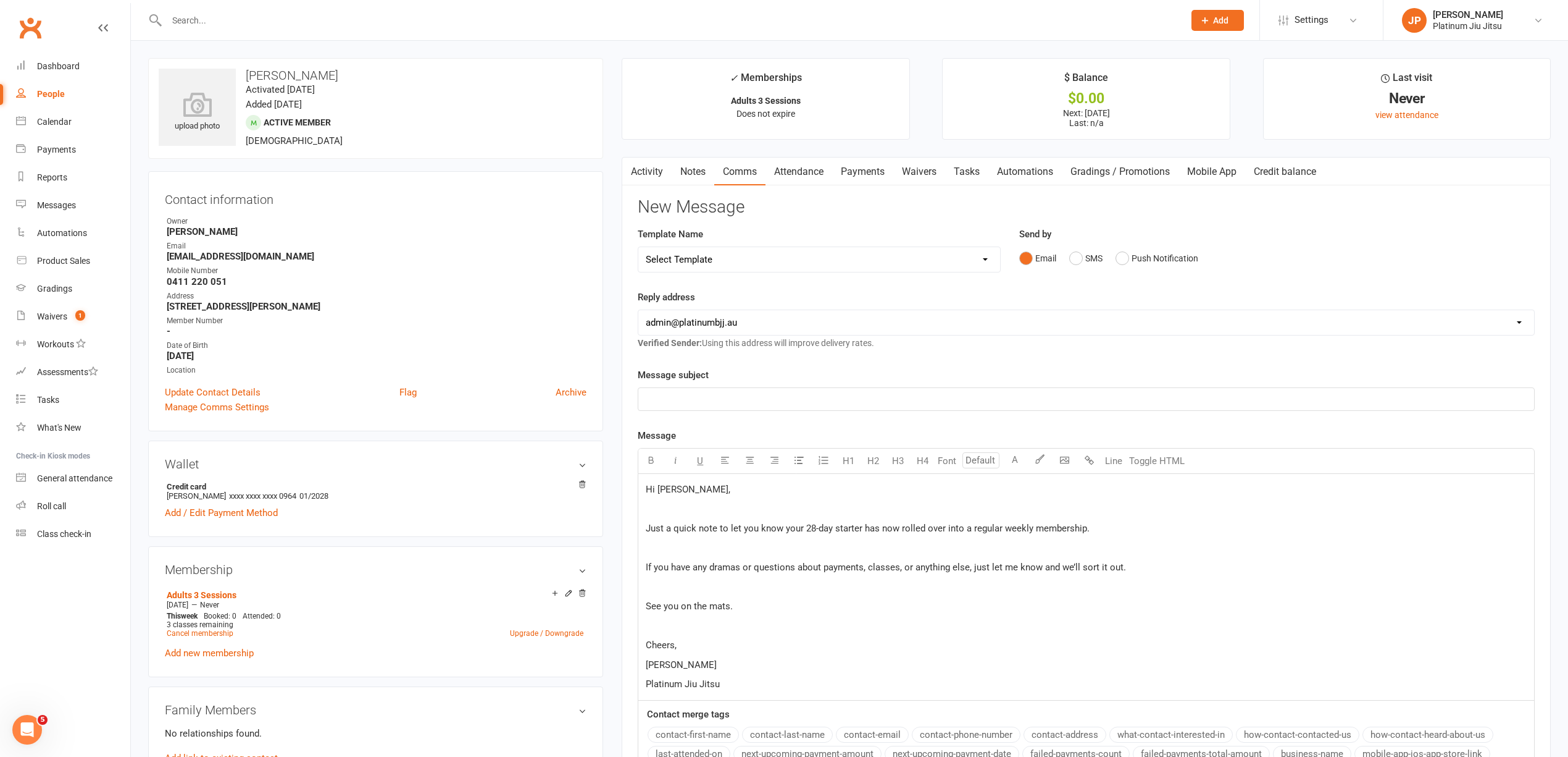
click at [694, 495] on p "Hi [PERSON_NAME]," at bounding box center [1086, 489] width 881 height 15
click at [863, 542] on div "Hey [PERSON_NAME] ﻿ Just a quick note to let you know your 28-day starter has n…" at bounding box center [1086, 586] width 896 height 226
click at [929, 539] on div "Hey [PERSON_NAME] ﻿ Just a quick note to let you know your 28-day starter has n…" at bounding box center [1086, 586] width 896 height 226
click at [1038, 527] on span "Just a quick note to let you know your 28-day starter has now rolled over into …" at bounding box center [868, 528] width 444 height 11
click at [1084, 533] on span "Just a quick note to let you know your 28-day starter has now rolled over into …" at bounding box center [868, 528] width 444 height 11
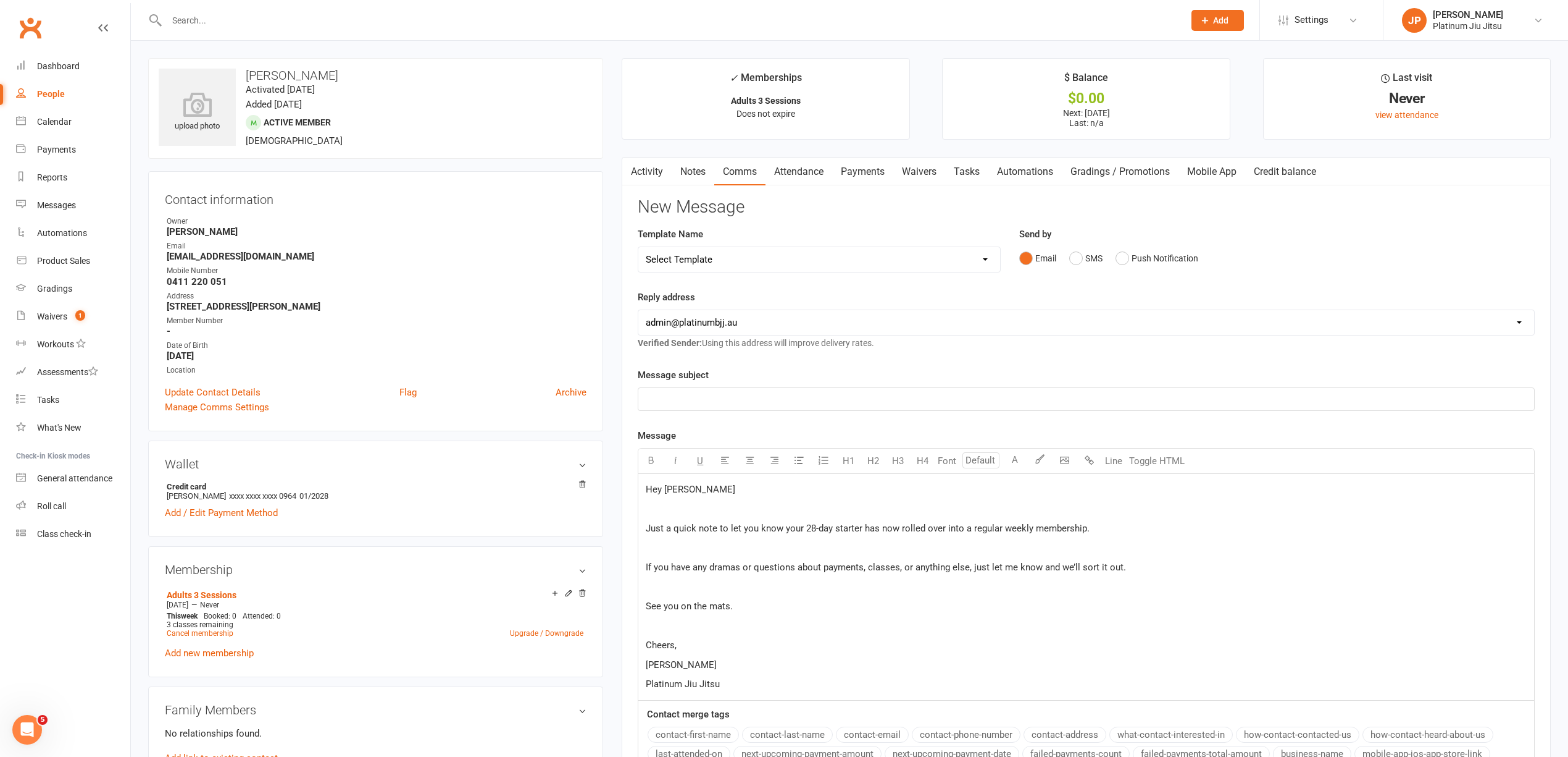
click at [1099, 527] on p "Just a quick note to let you know your 28-day starter has now rolled over into …" at bounding box center [1086, 527] width 881 height 15
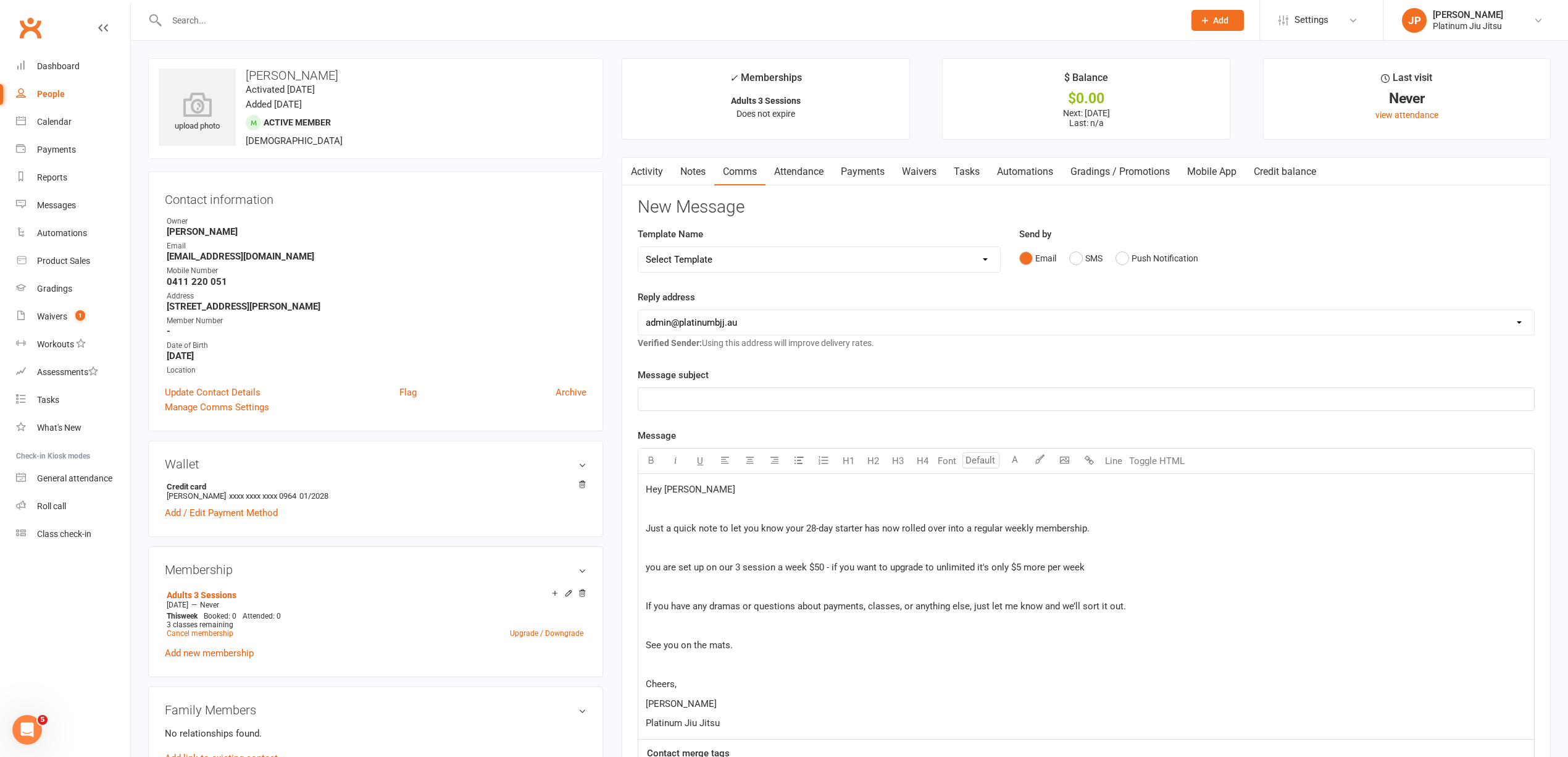
click at [746, 653] on p "See you on the mats." at bounding box center [1086, 645] width 881 height 15
click at [692, 395] on p "﻿" at bounding box center [1086, 399] width 881 height 15
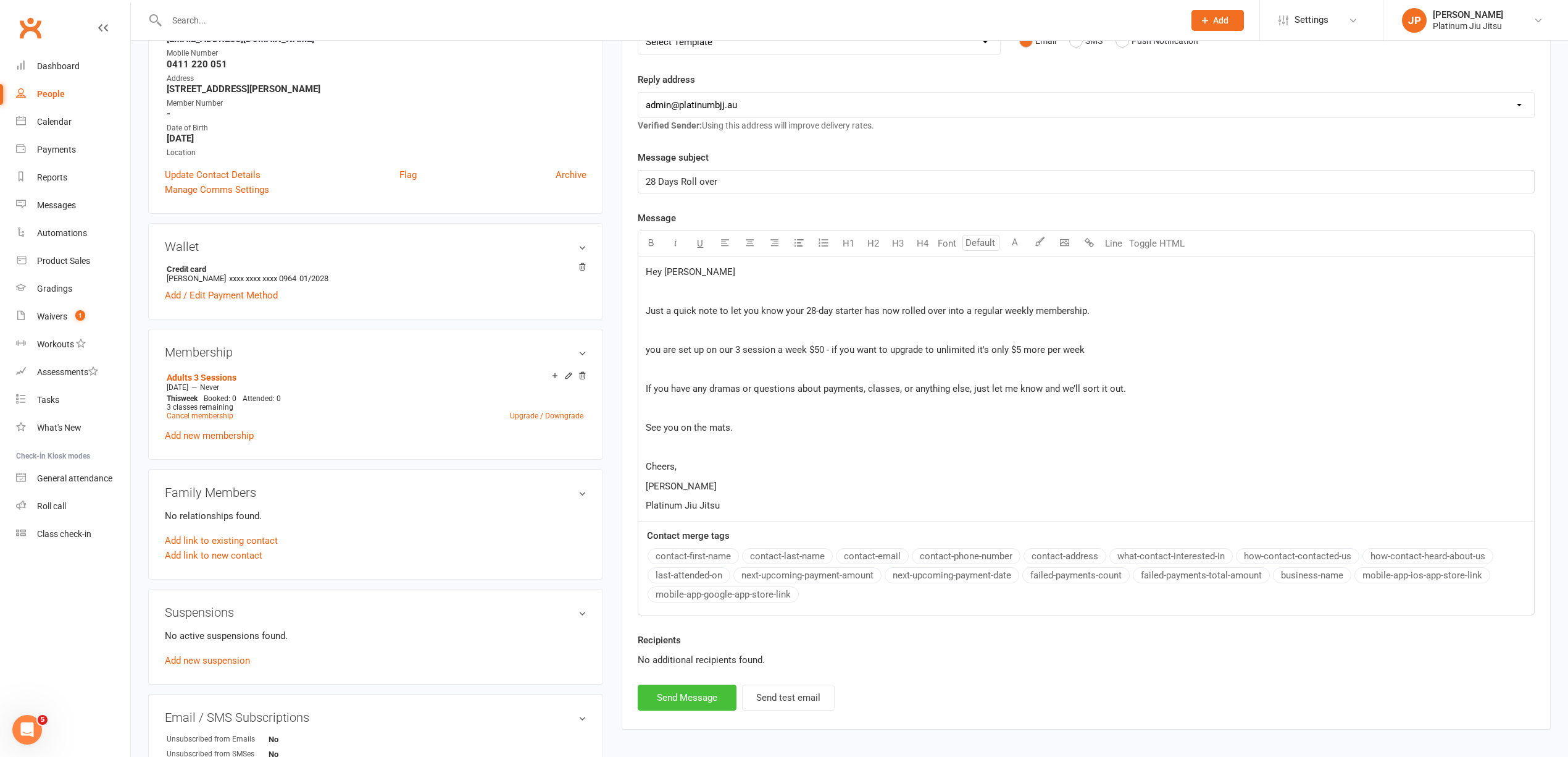
scroll to position [247, 0]
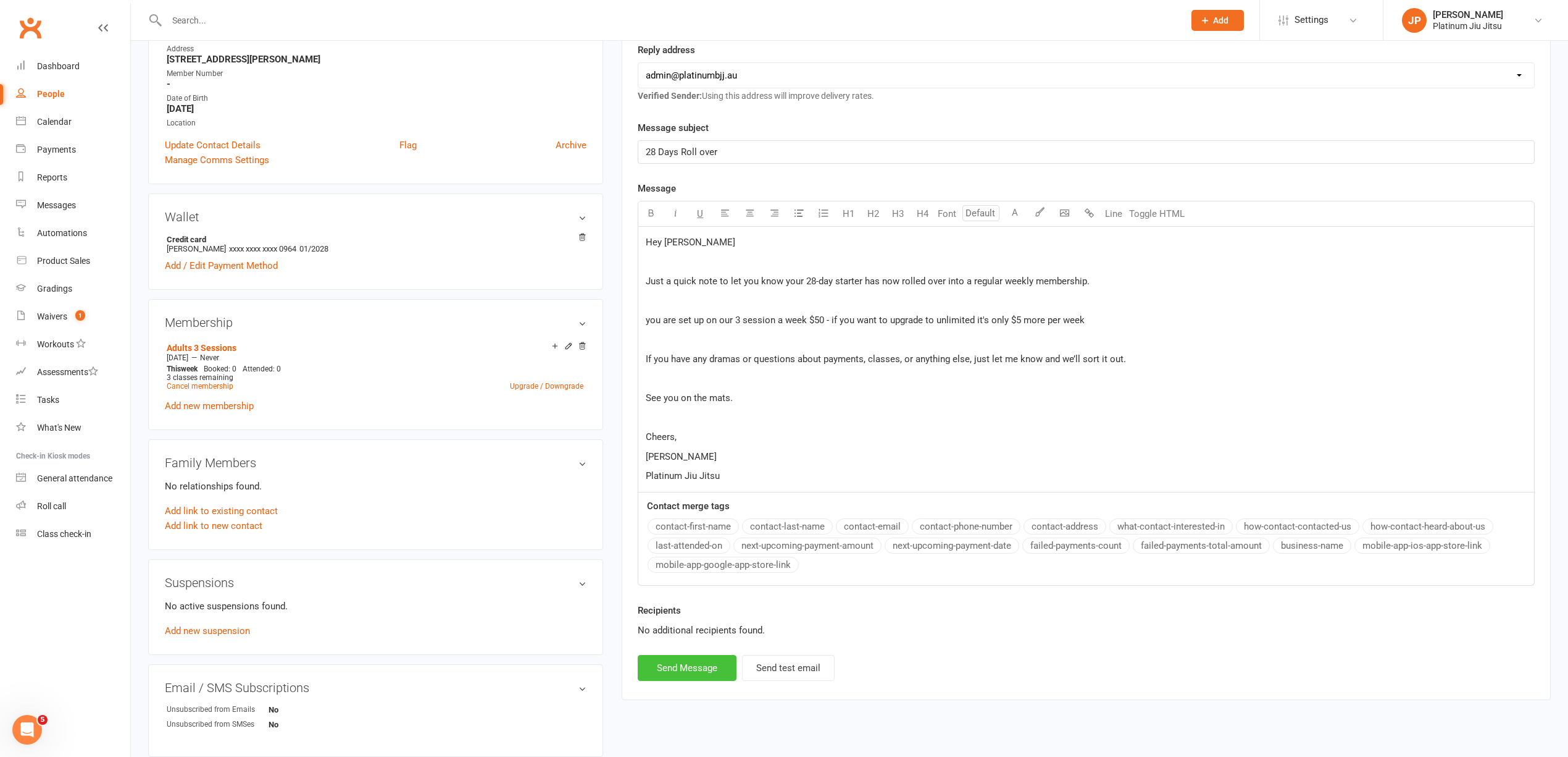
click at [686, 675] on button "Send Message" at bounding box center [687, 667] width 99 height 26
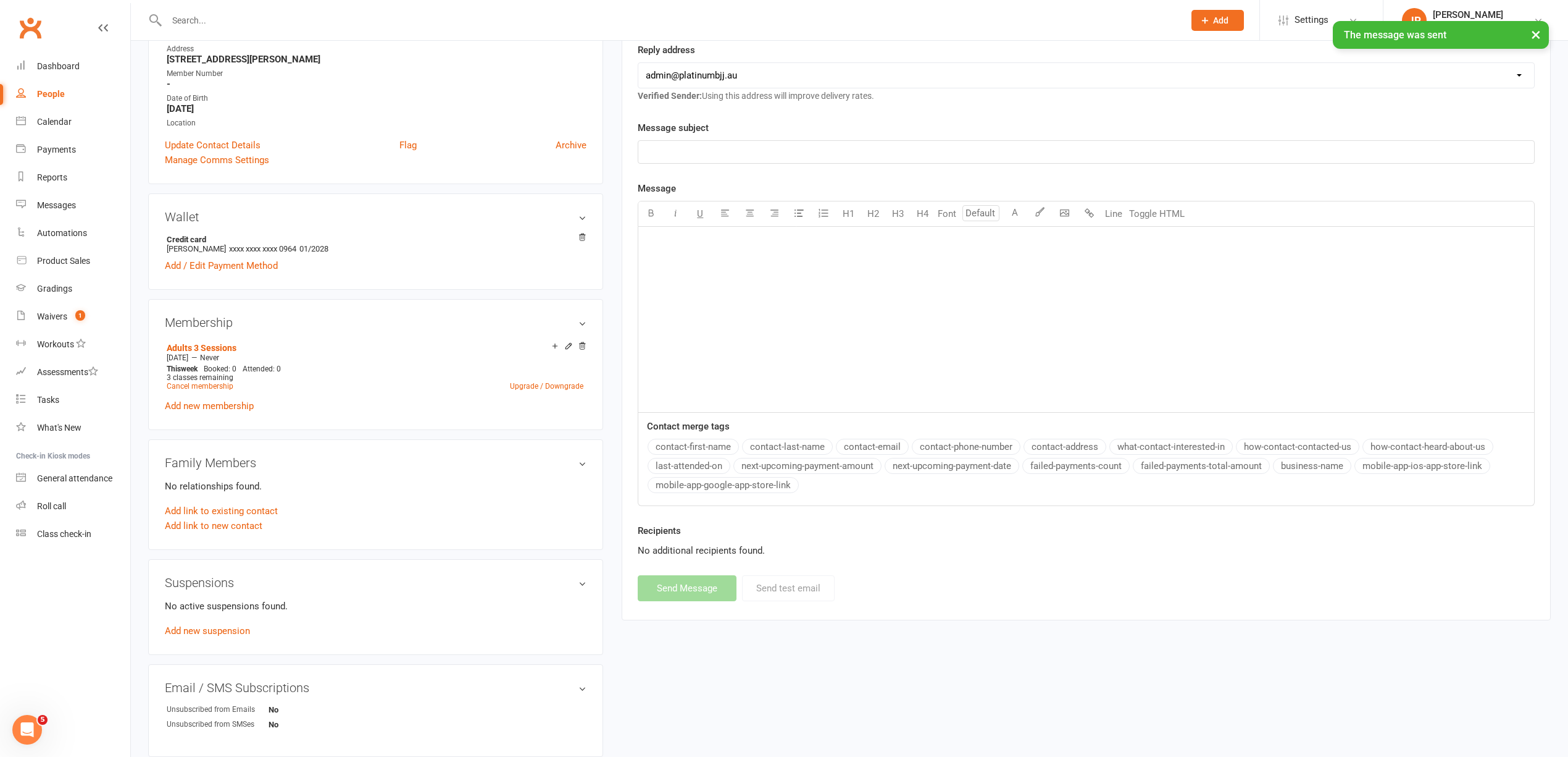
click at [57, 90] on div "People" at bounding box center [51, 93] width 28 height 10
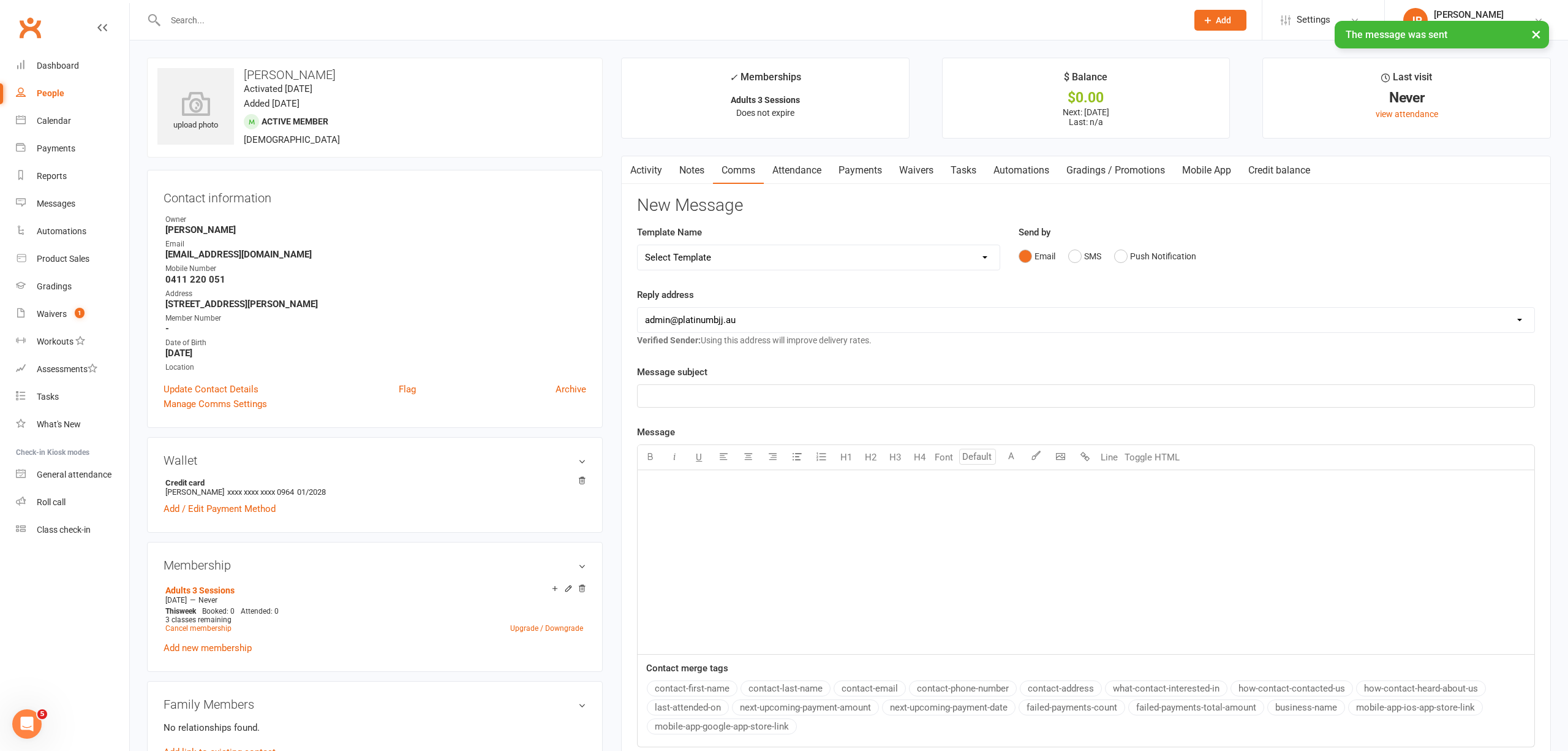
select select "100"
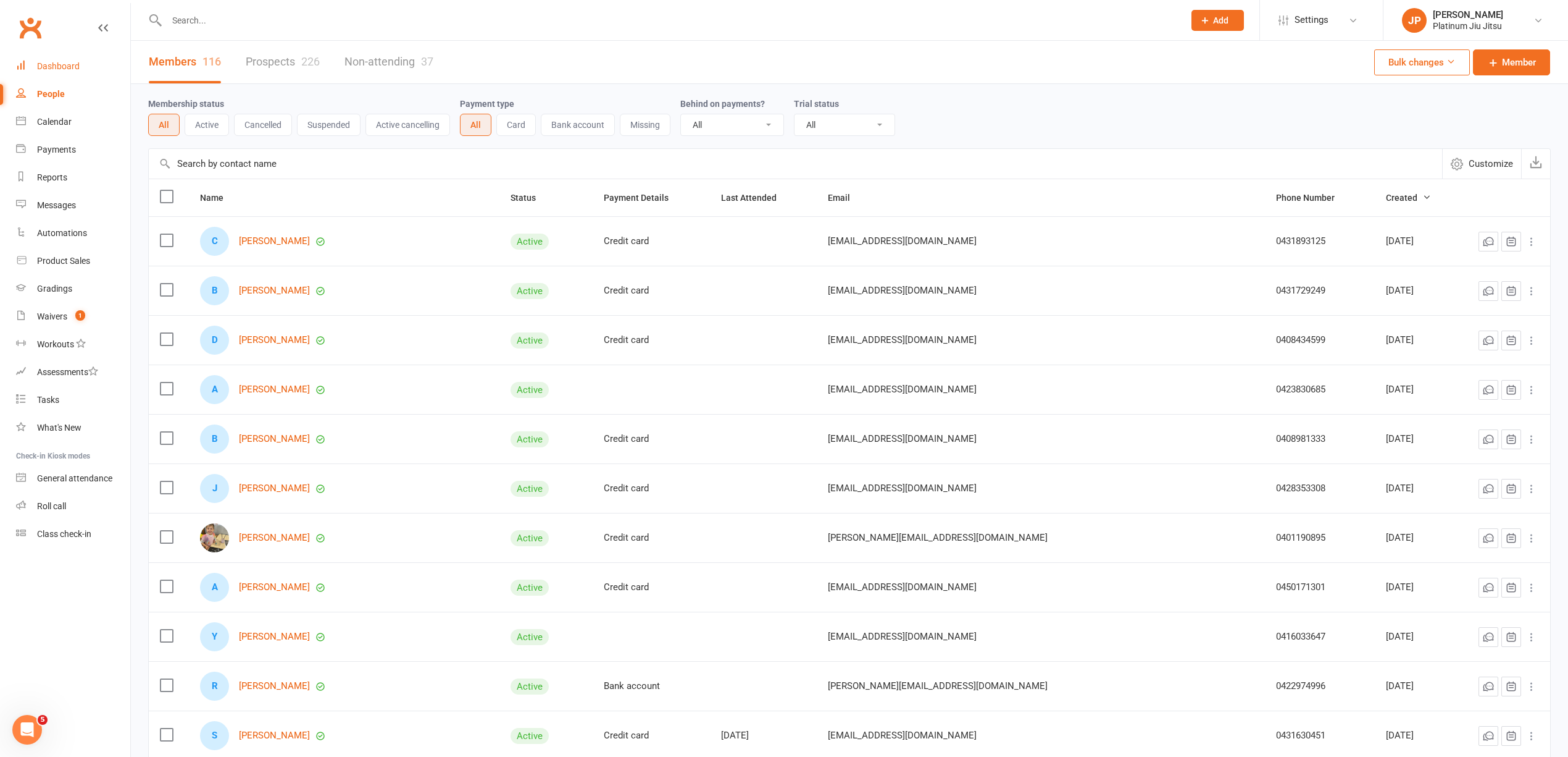
click at [60, 63] on div "Dashboard" at bounding box center [58, 65] width 43 height 10
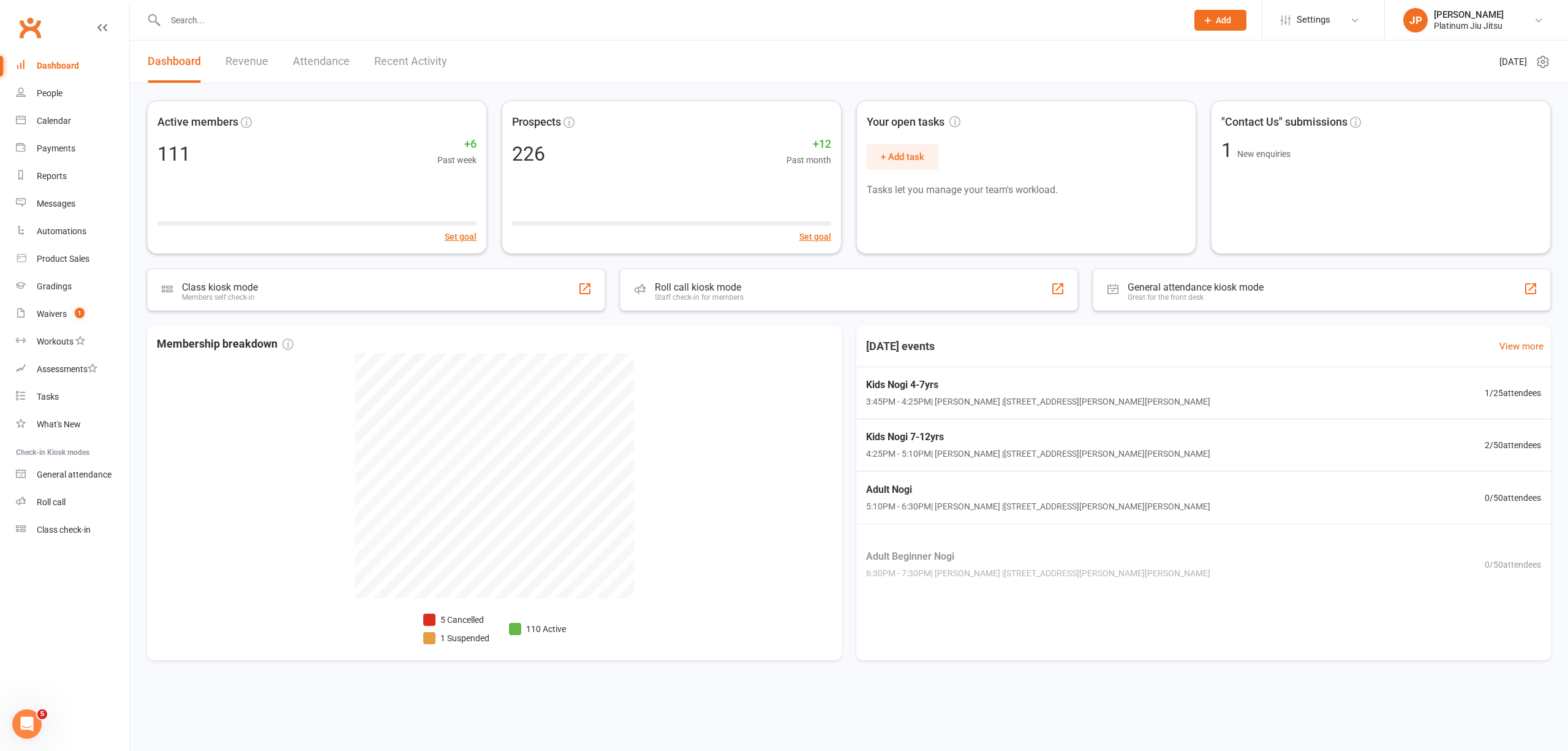
click at [244, 67] on link "Revenue" at bounding box center [247, 61] width 43 height 42
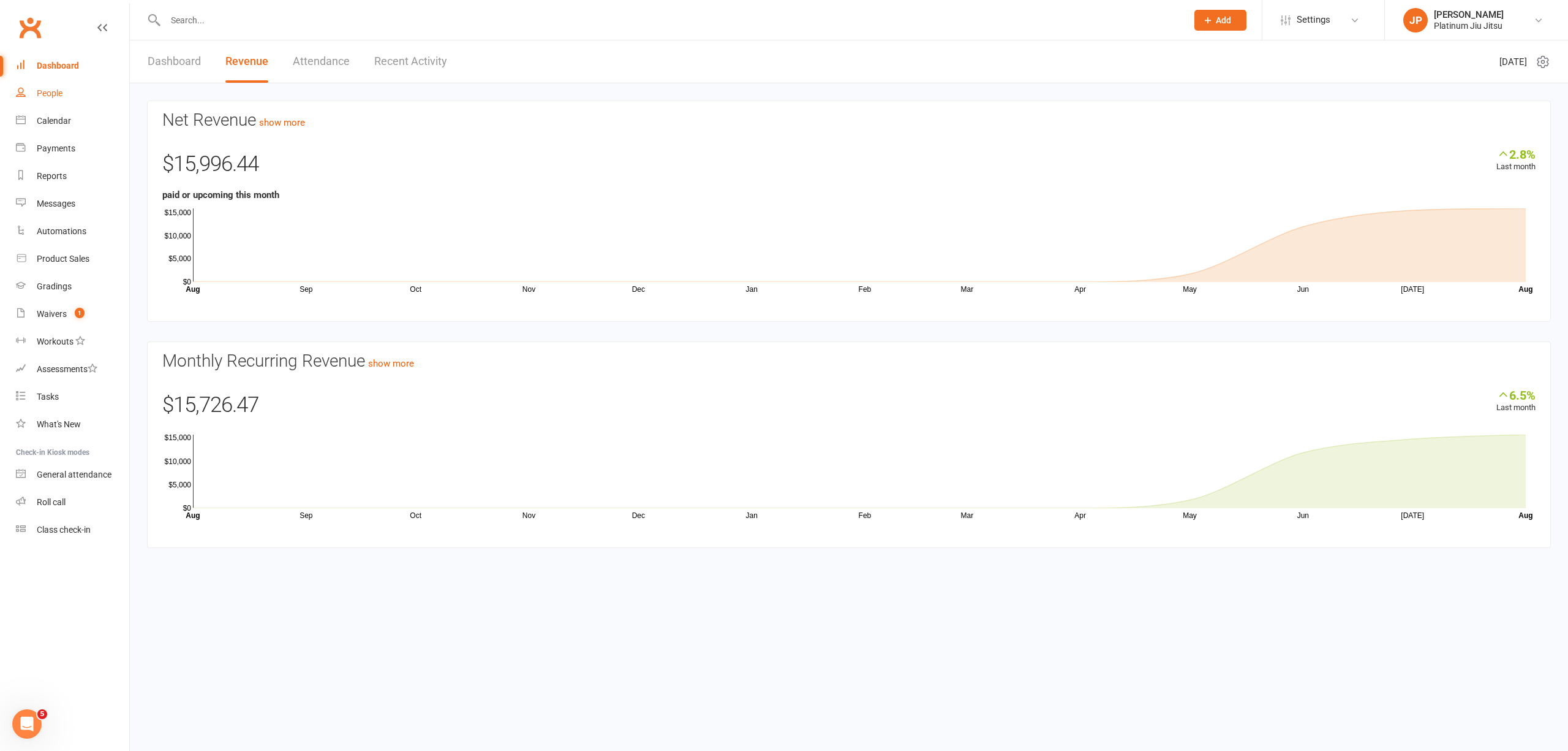
click at [52, 89] on div "People" at bounding box center [50, 92] width 26 height 9
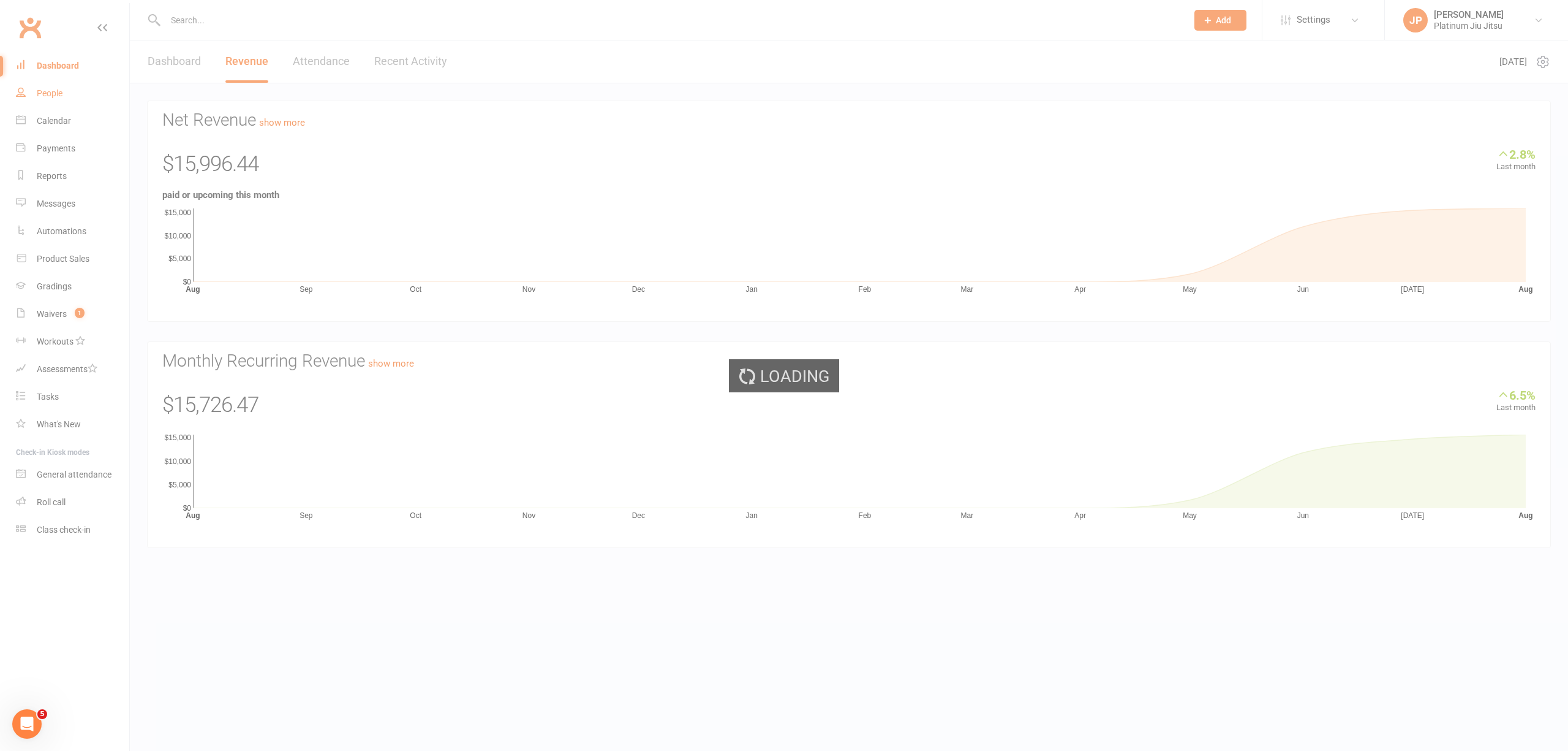
select select "100"
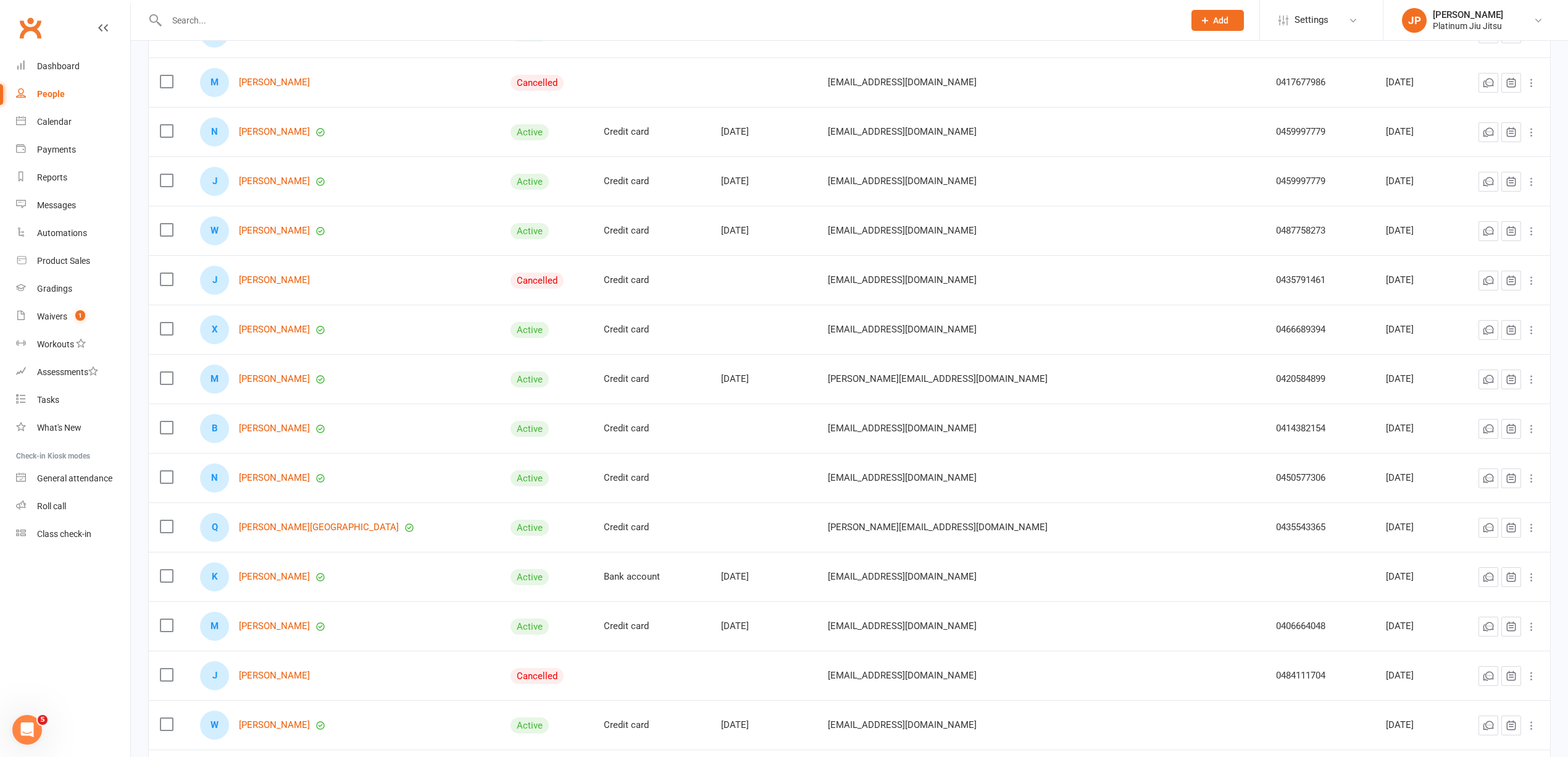
scroll to position [4534, 0]
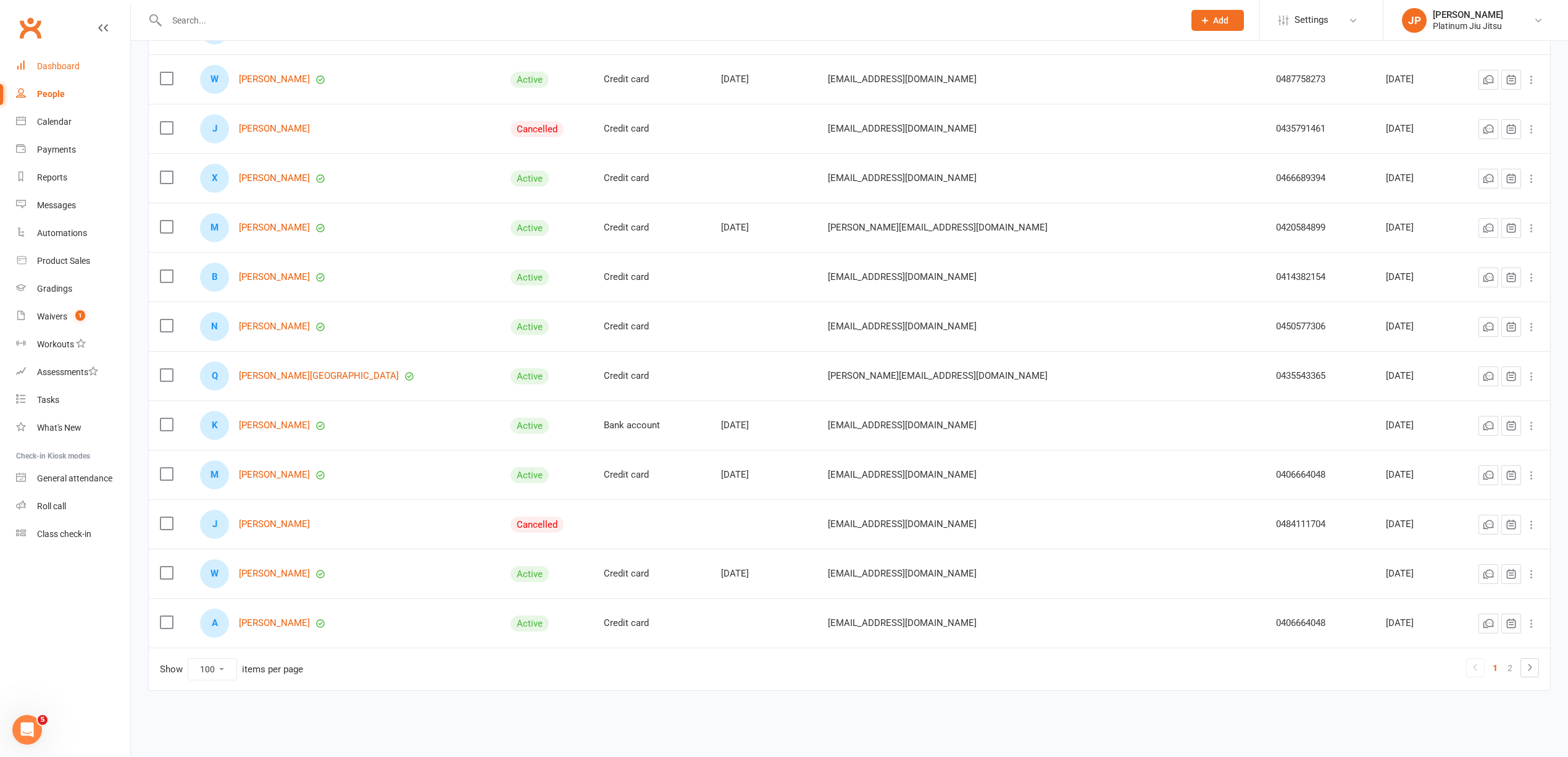
click at [57, 64] on div "Dashboard" at bounding box center [58, 65] width 43 height 10
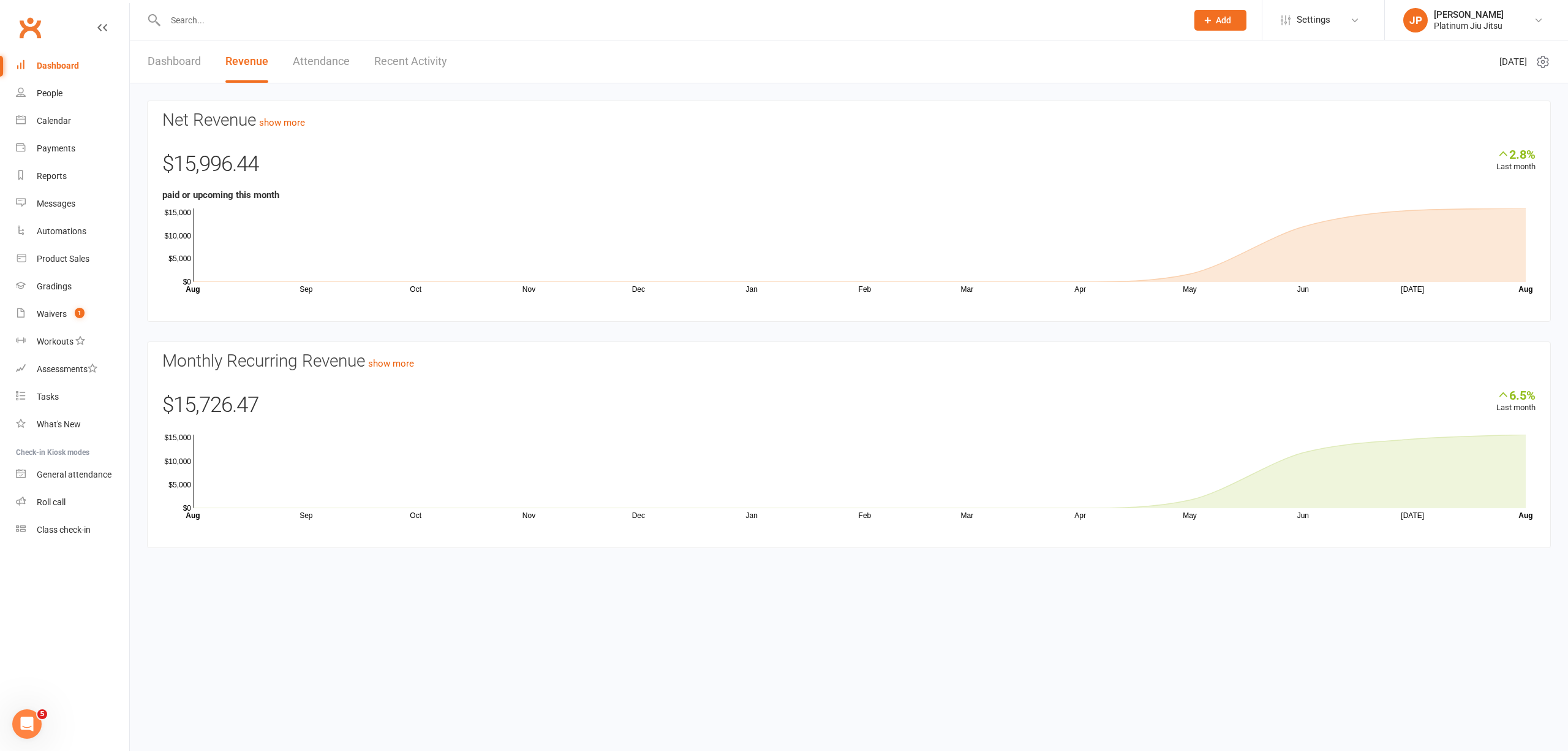
click at [1116, 584] on html "Prospect Member Non-attending contact Class / event Appointment Grading event T…" at bounding box center [784, 292] width 1568 height 584
click at [52, 66] on div "Dashboard" at bounding box center [58, 65] width 42 height 9
